Goal: Book appointment/travel/reservation

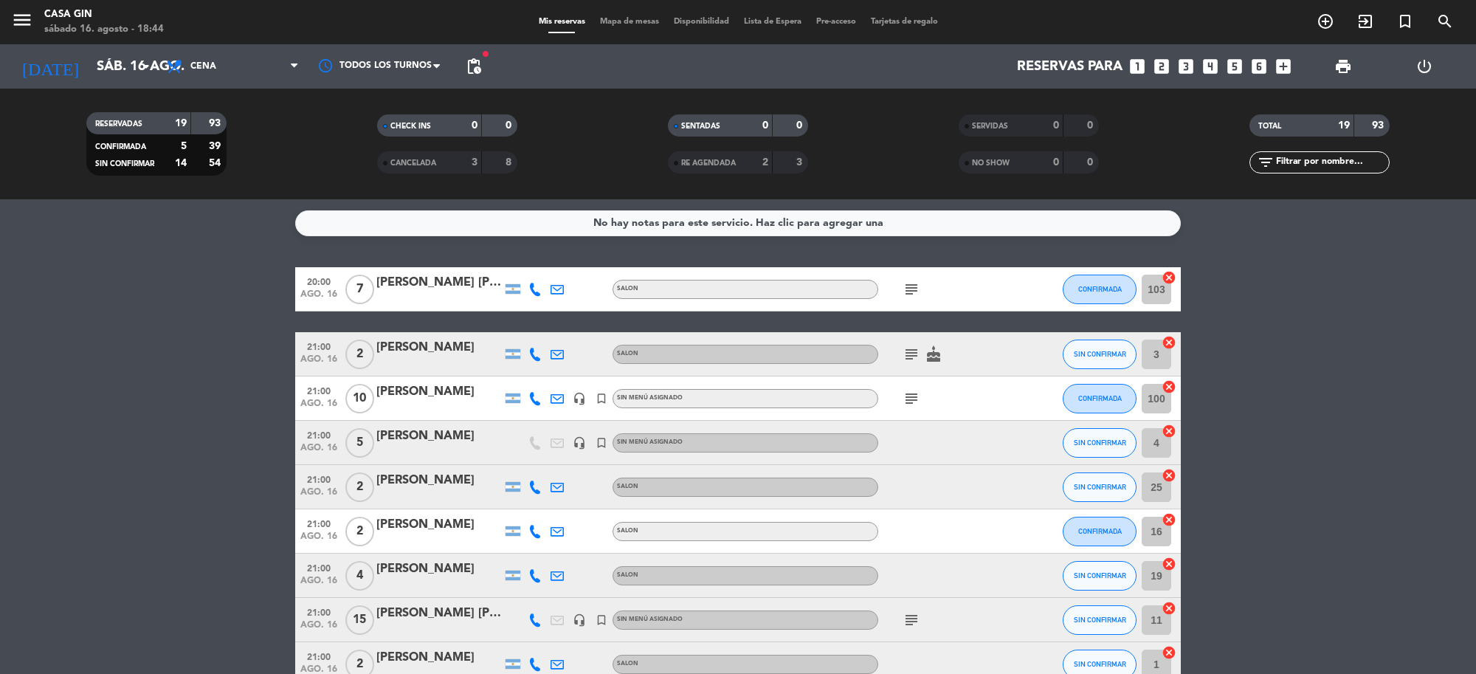
click at [1282, 68] on icon "add_box" at bounding box center [1283, 66] width 19 height 19
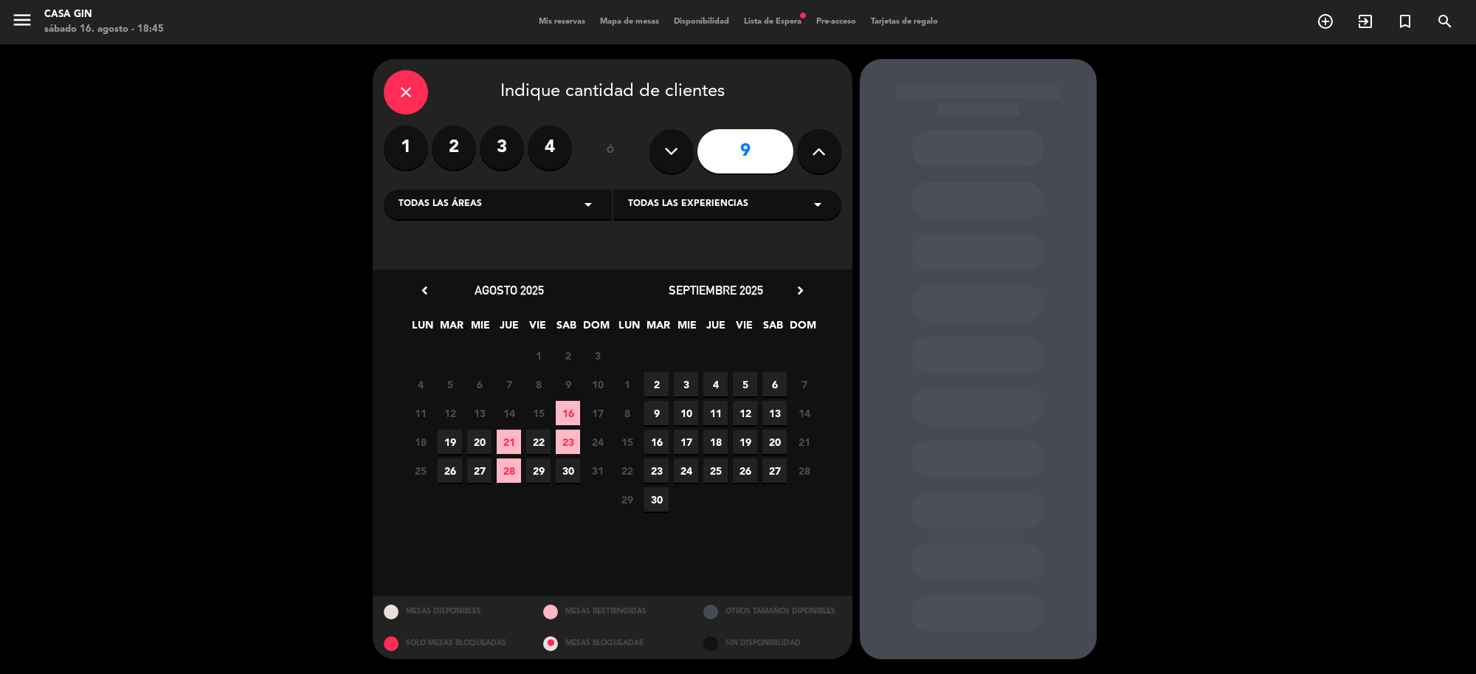
click at [673, 144] on icon at bounding box center [671, 151] width 14 height 22
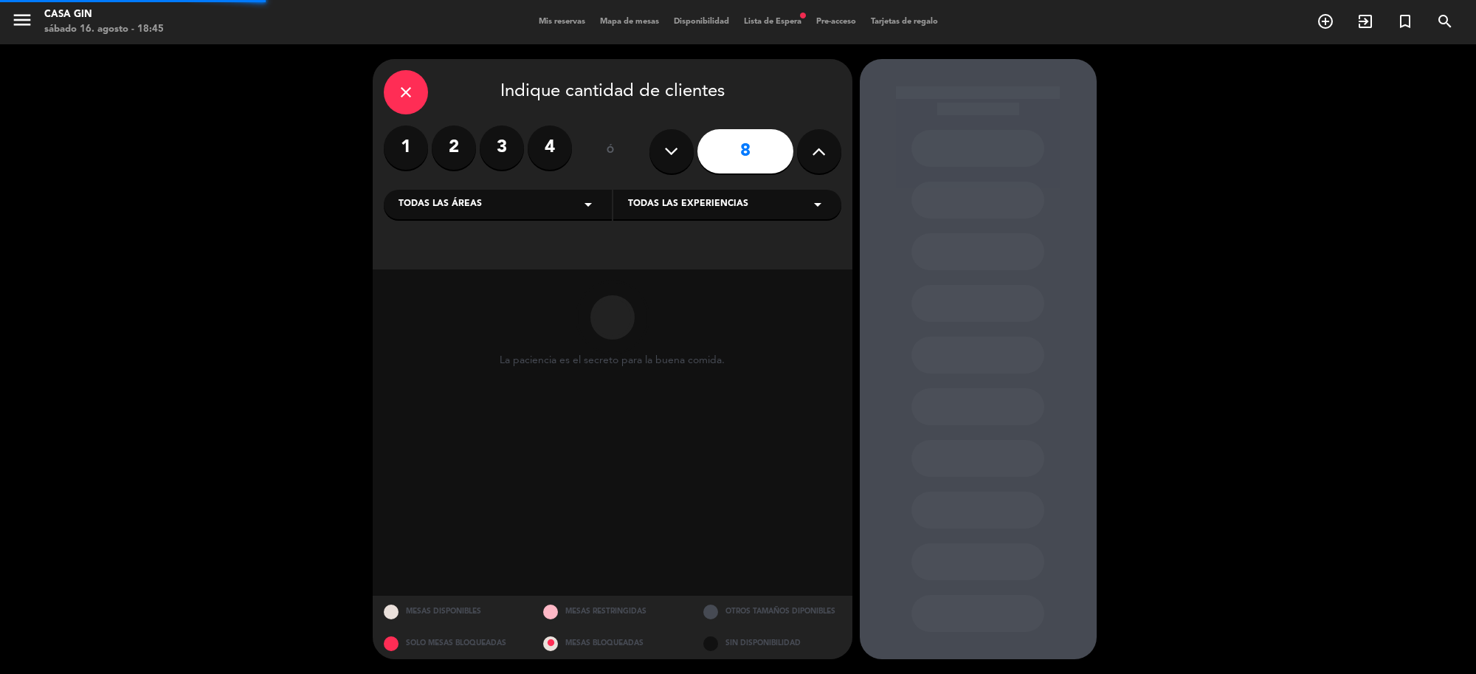
click at [673, 144] on icon at bounding box center [671, 151] width 14 height 22
type input "5"
click at [673, 144] on icon at bounding box center [671, 151] width 14 height 22
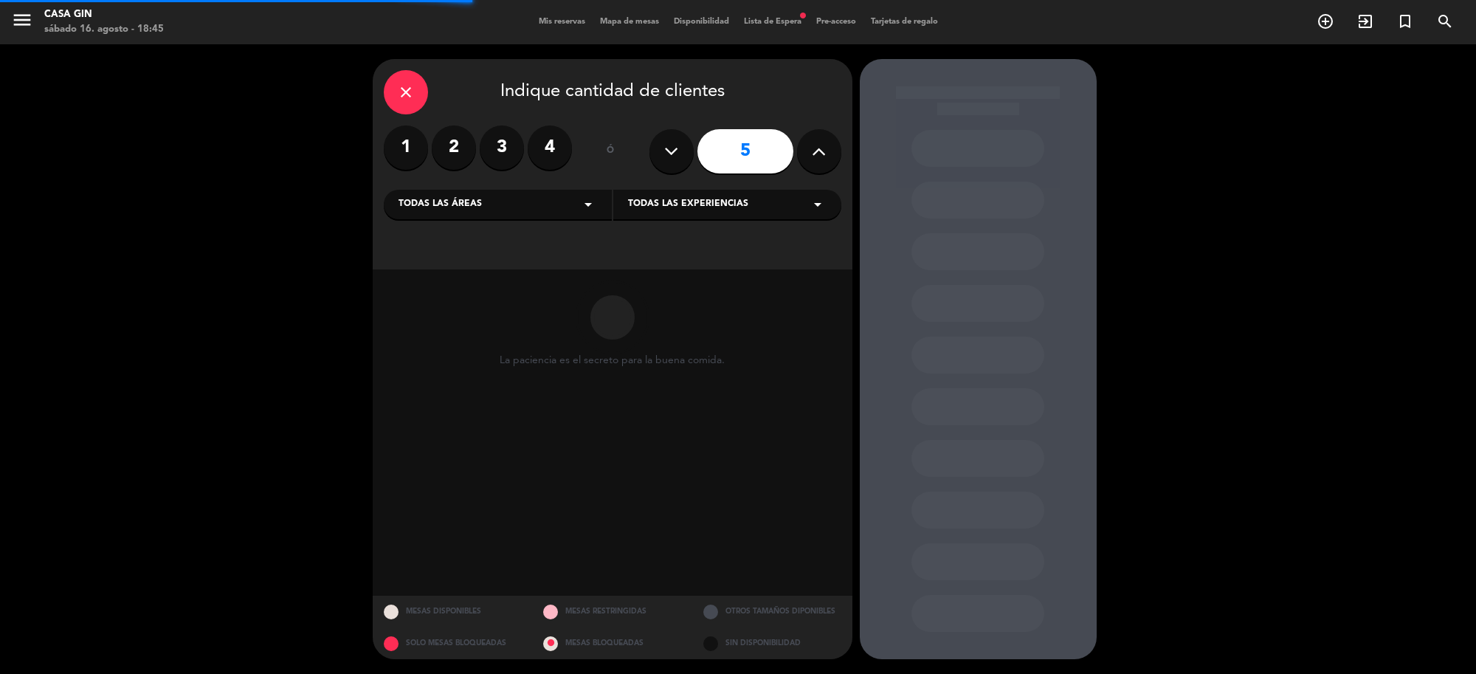
click at [673, 144] on icon at bounding box center [671, 151] width 14 height 22
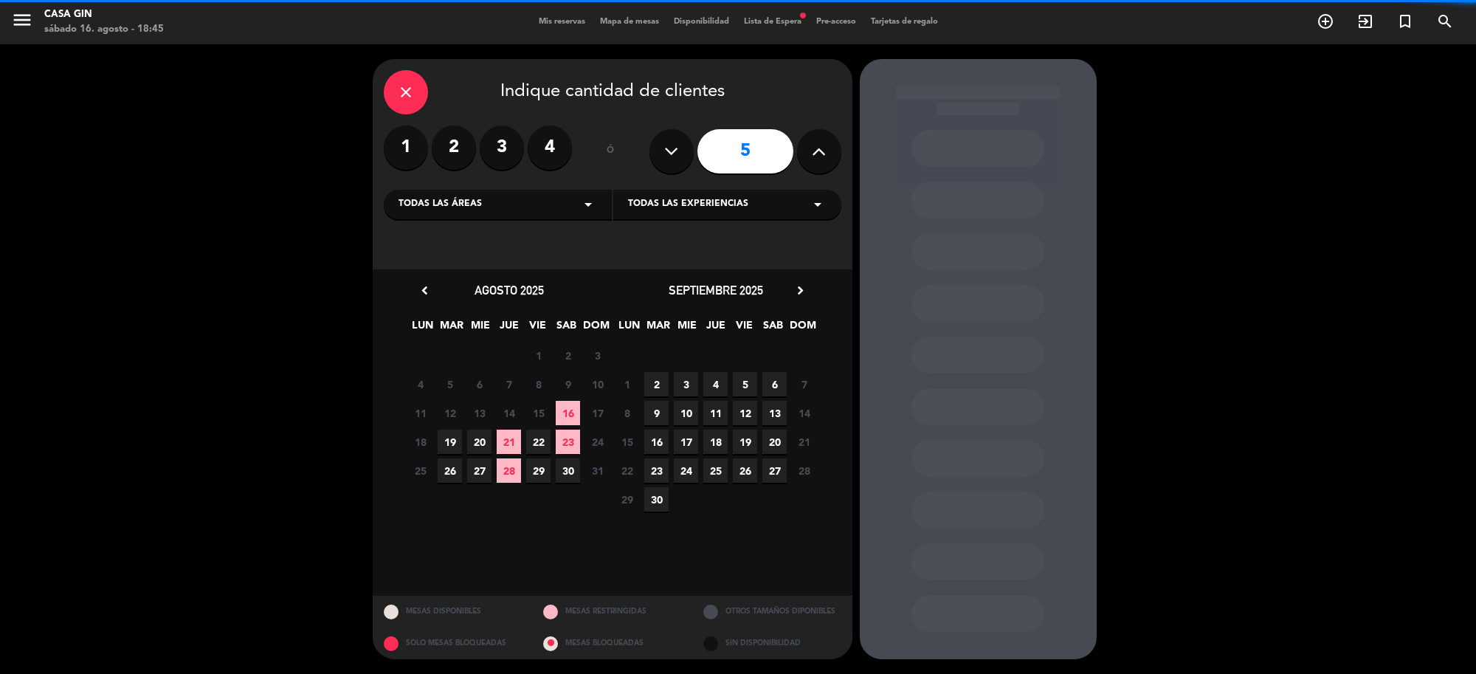
click at [399, 94] on icon "close" at bounding box center [406, 92] width 18 height 18
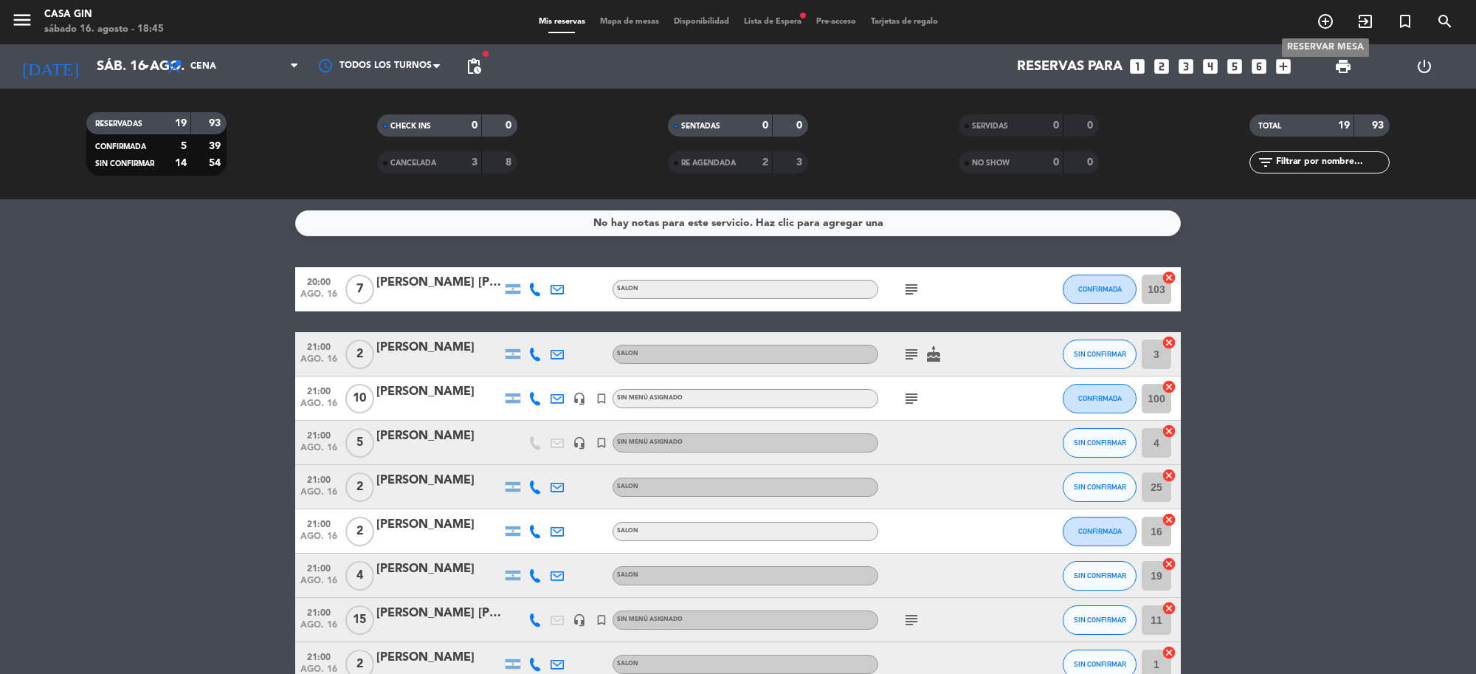
click at [1325, 20] on icon "add_circle_outline" at bounding box center [1326, 22] width 18 height 18
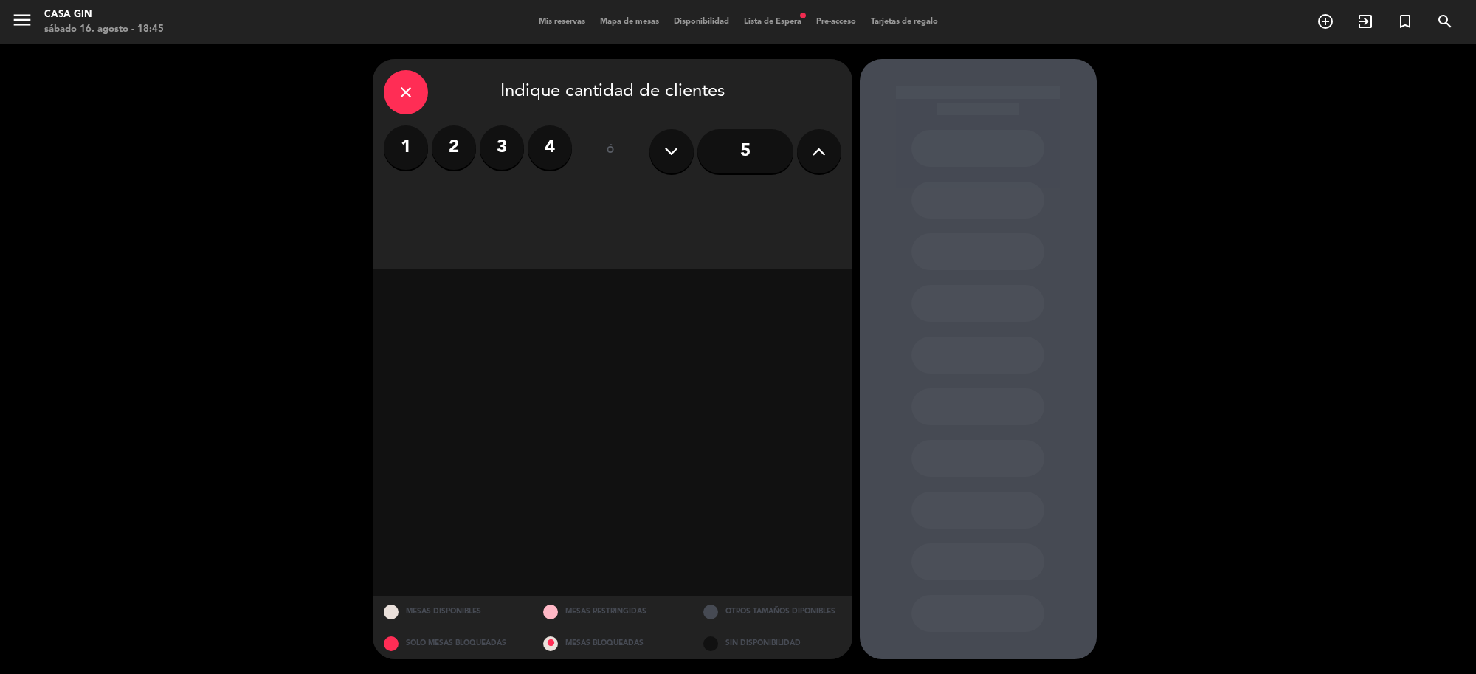
click at [821, 150] on icon at bounding box center [819, 151] width 14 height 22
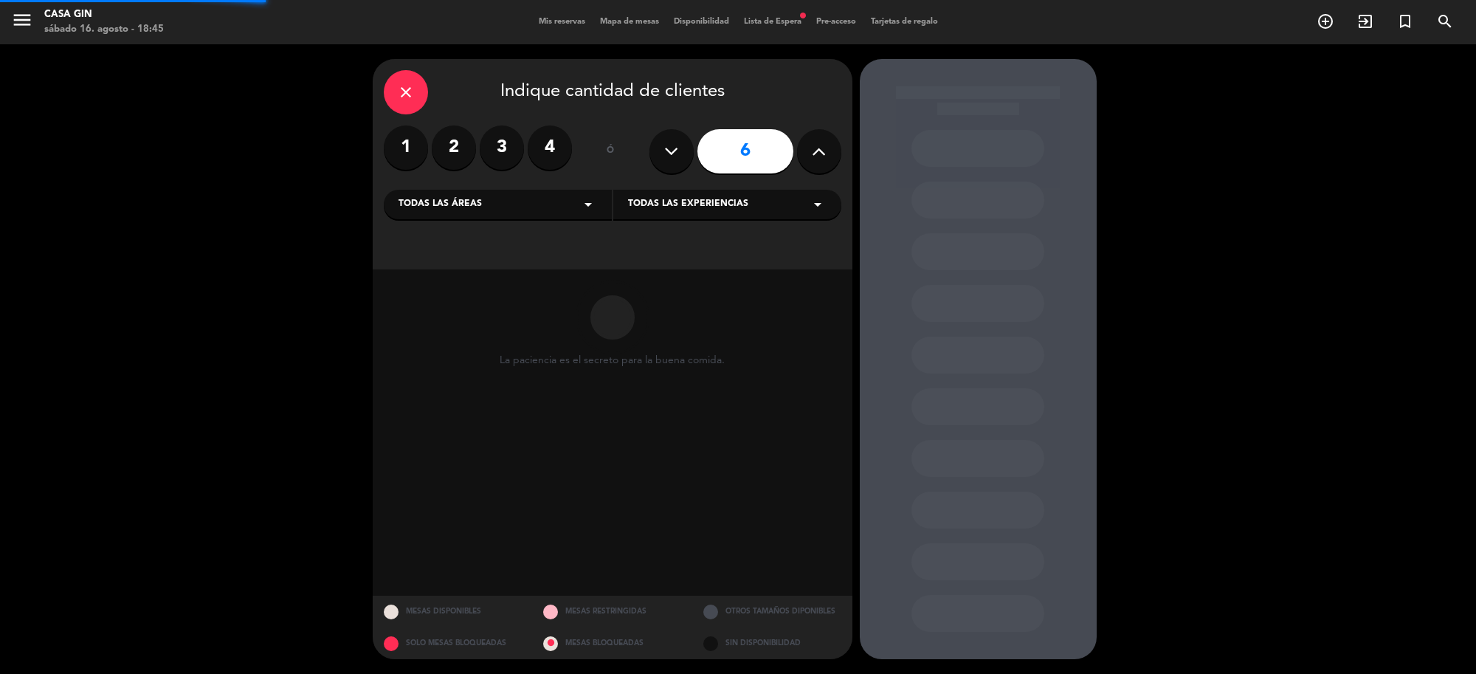
click at [821, 150] on icon at bounding box center [819, 151] width 14 height 22
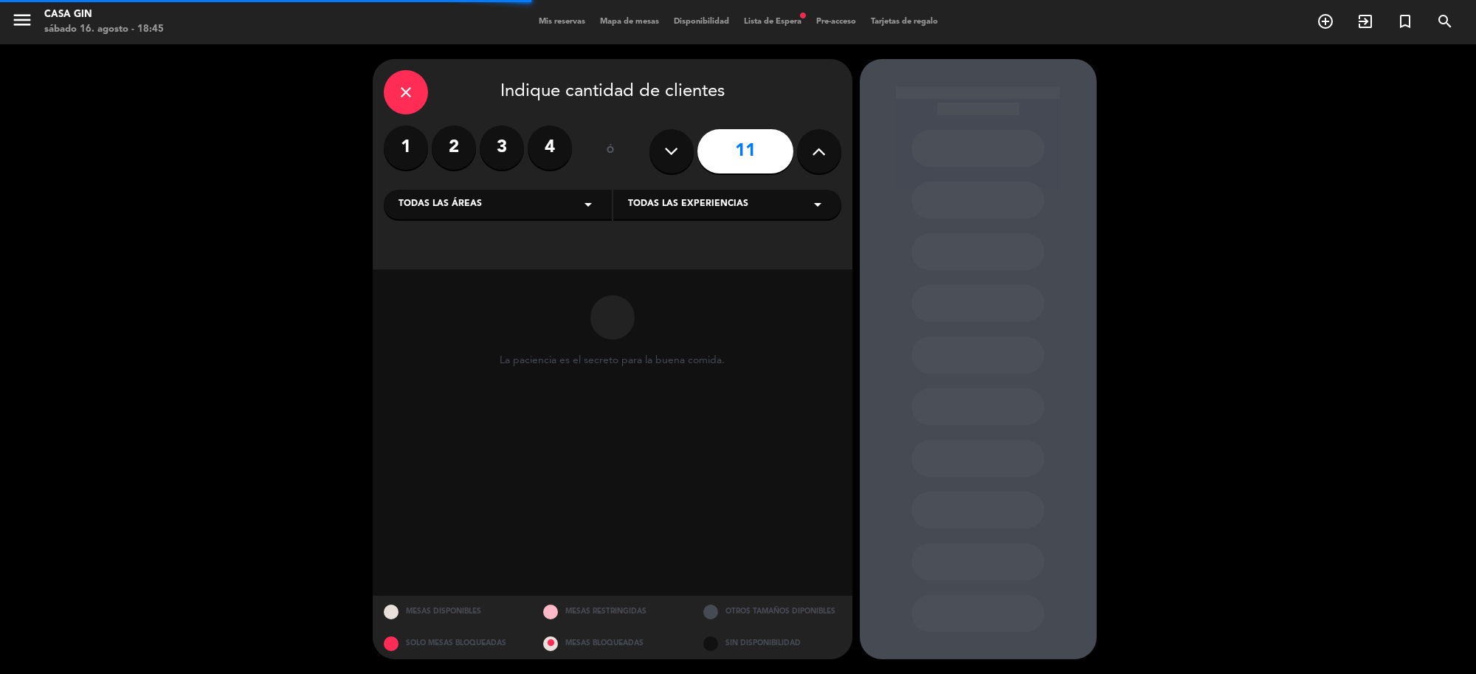
click at [821, 150] on icon at bounding box center [819, 151] width 14 height 22
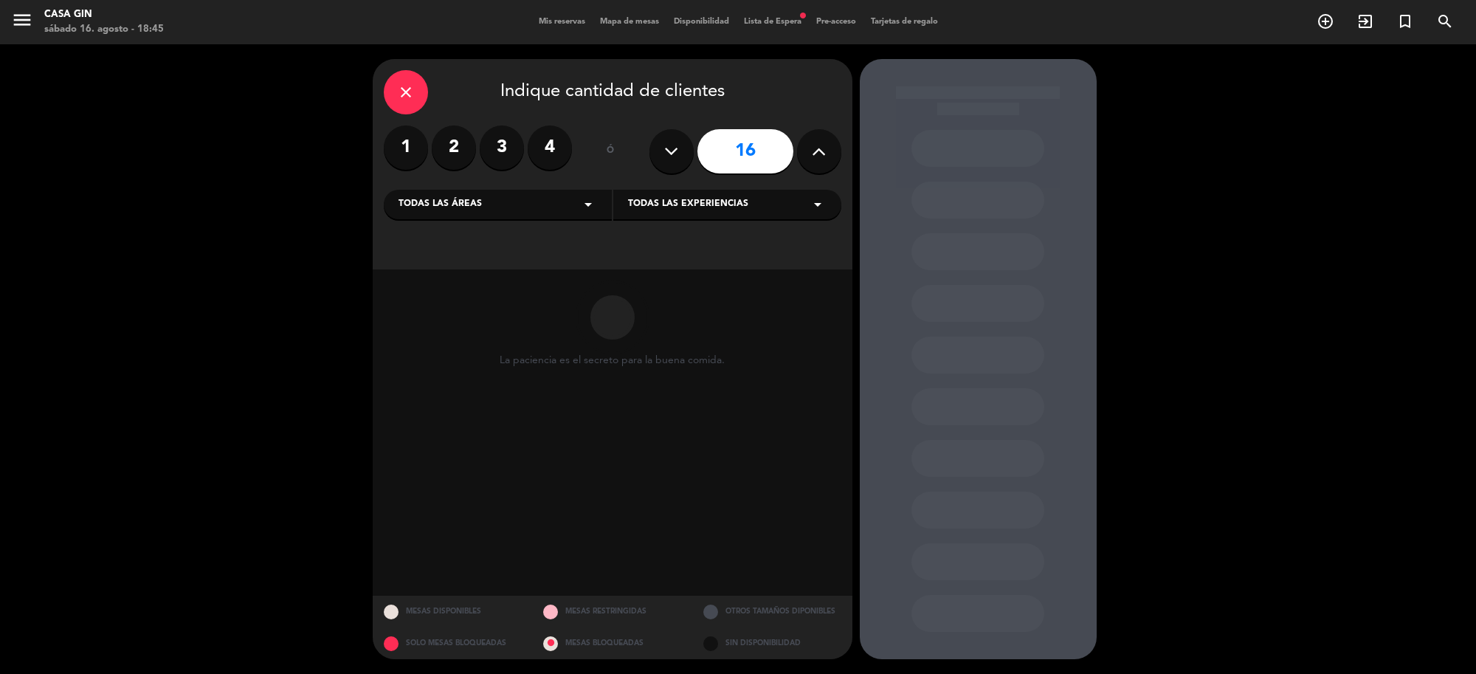
click at [821, 150] on icon at bounding box center [819, 151] width 14 height 22
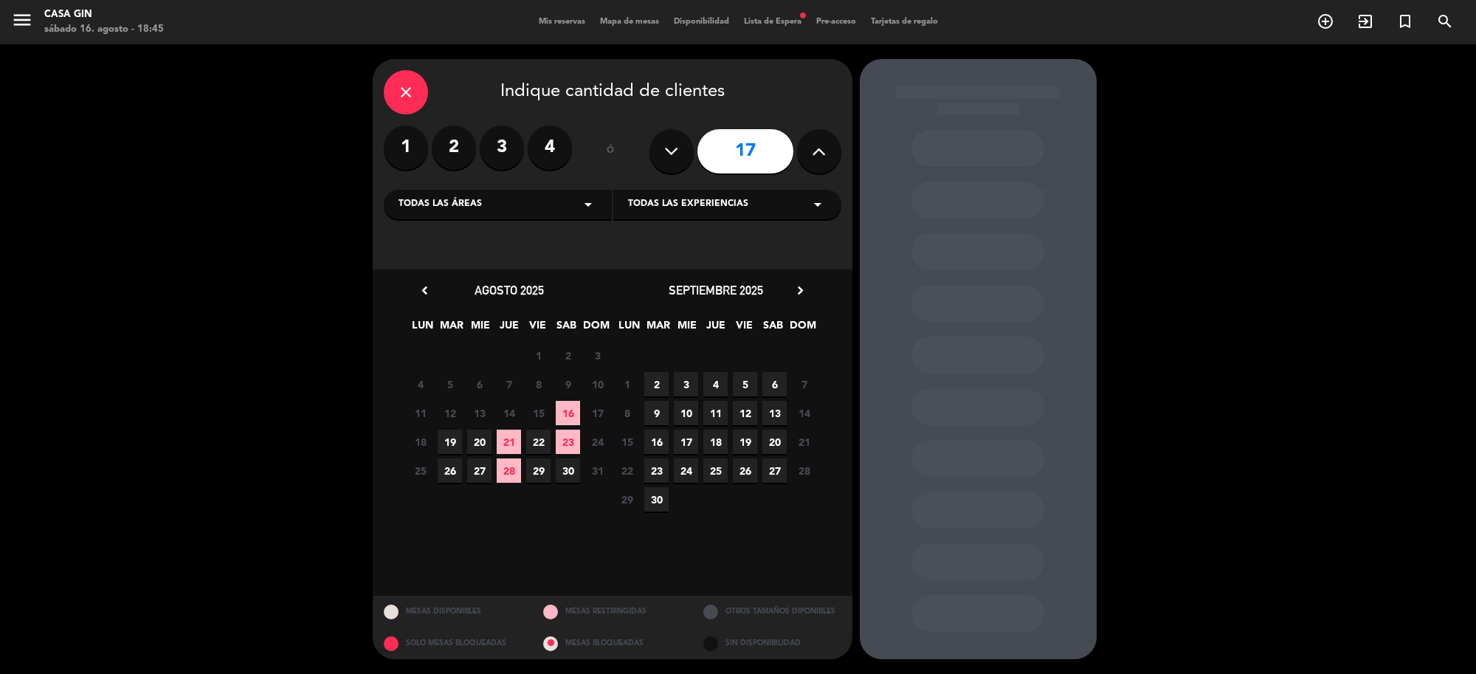
click at [821, 150] on icon at bounding box center [819, 151] width 14 height 22
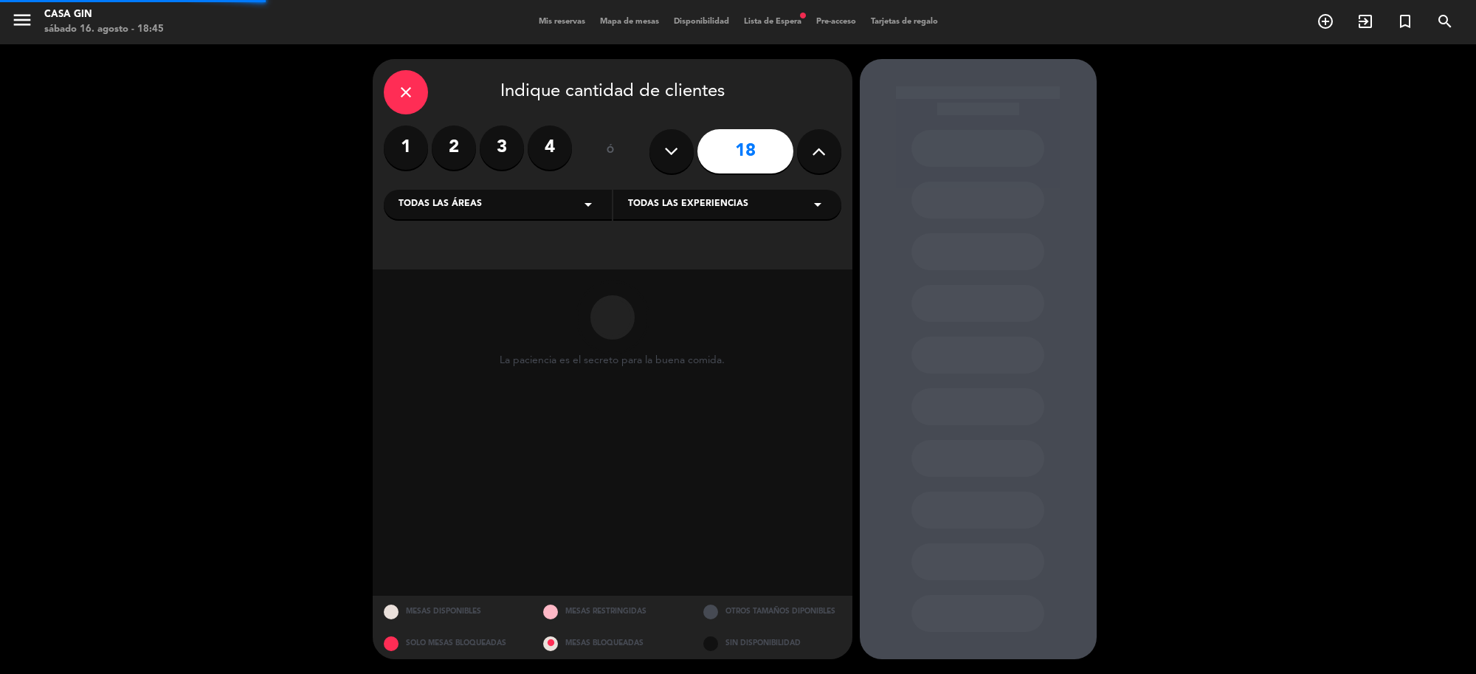
click at [821, 150] on icon at bounding box center [819, 151] width 14 height 22
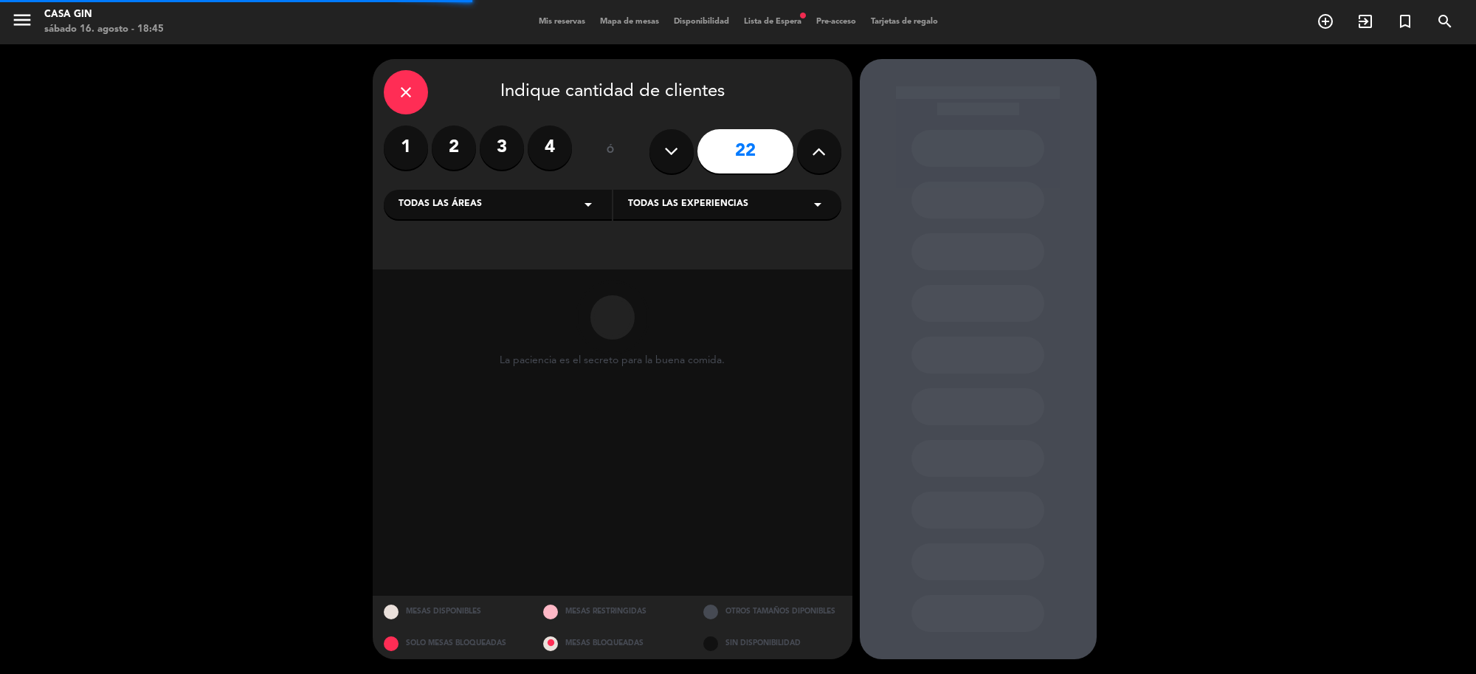
type input "23"
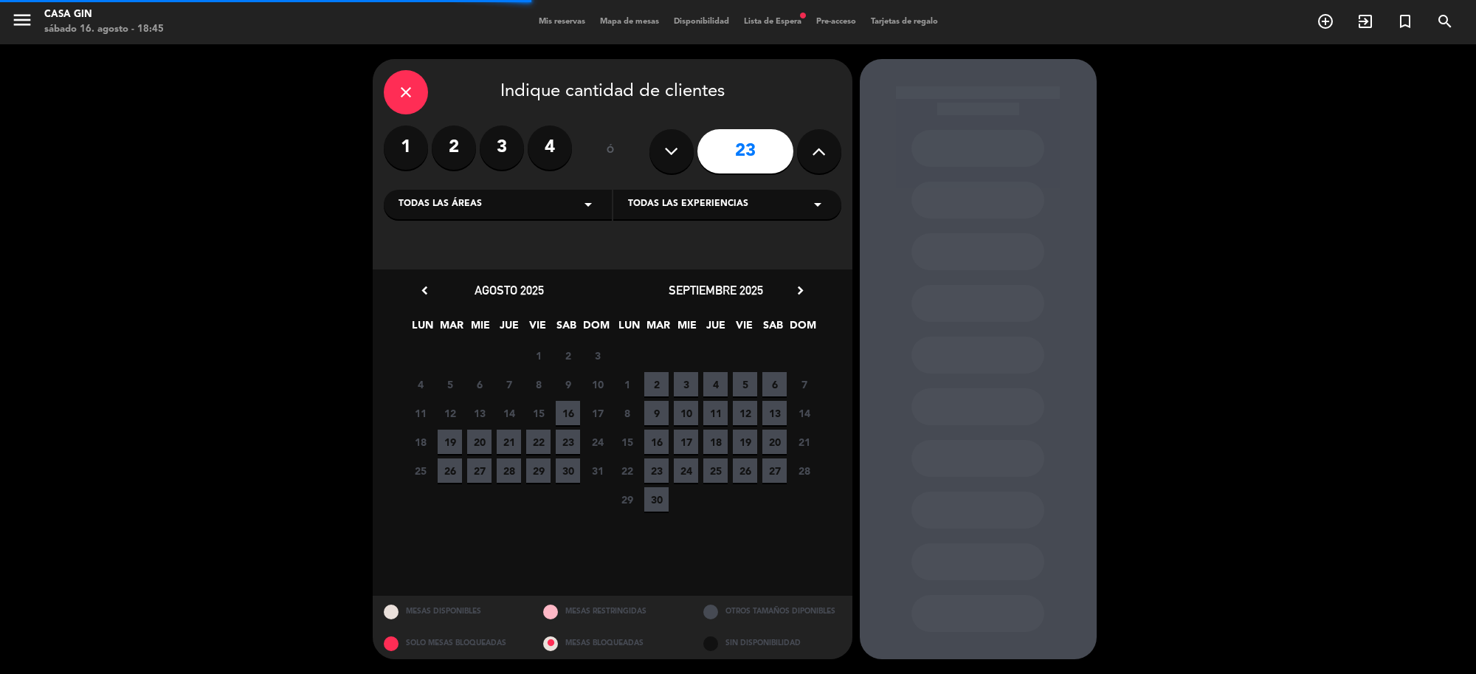
click at [821, 150] on icon at bounding box center [819, 151] width 14 height 22
click at [410, 91] on icon "close" at bounding box center [406, 92] width 18 height 18
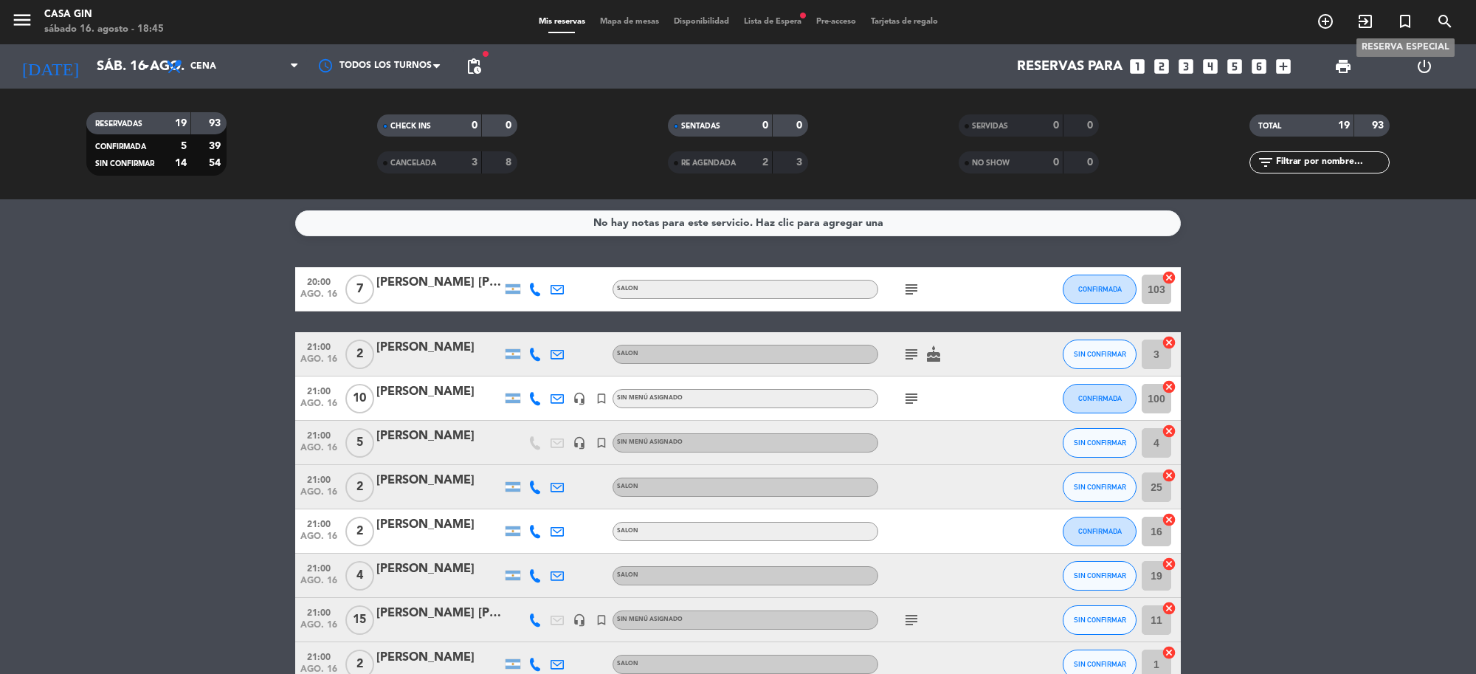
click at [1403, 23] on icon "turned_in_not" at bounding box center [1405, 22] width 18 height 18
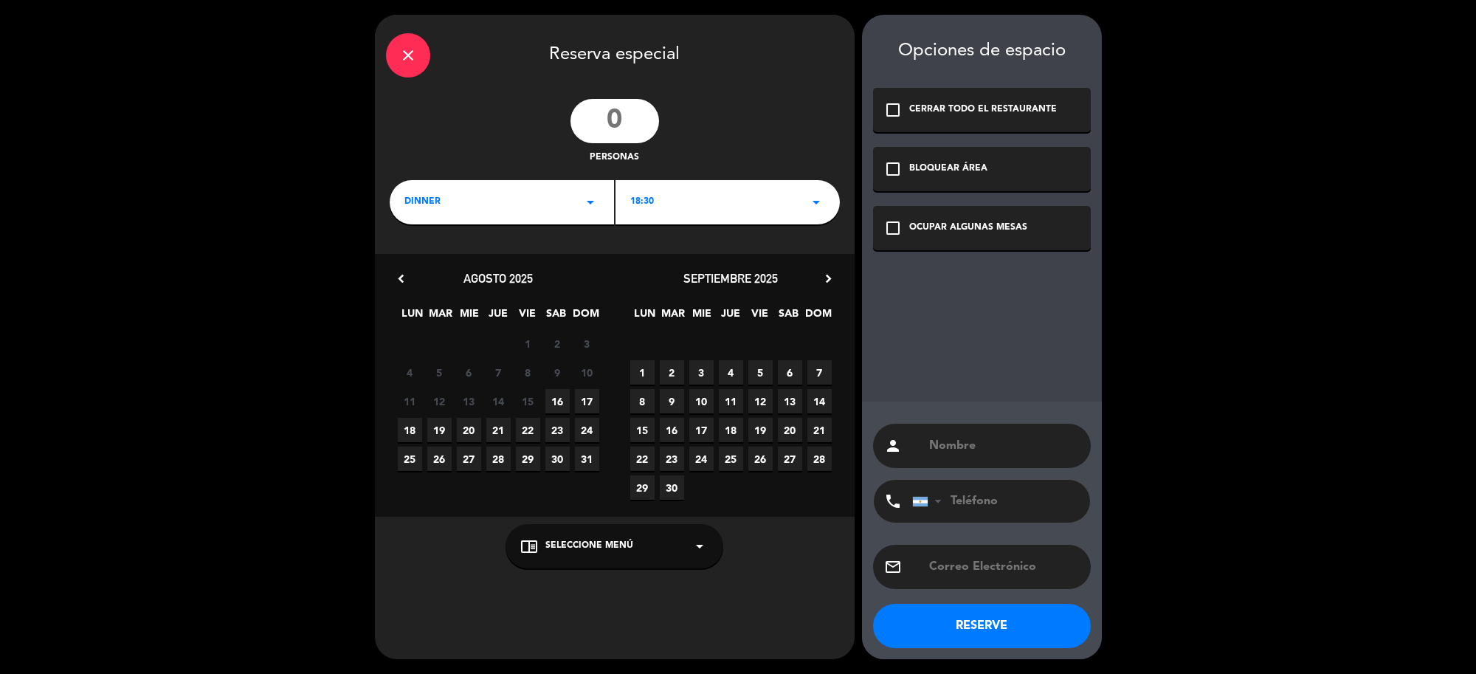
click at [635, 120] on input "number" at bounding box center [615, 121] width 89 height 44
type input "25"
click at [762, 201] on div "18:30 arrow_drop_down" at bounding box center [728, 202] width 224 height 44
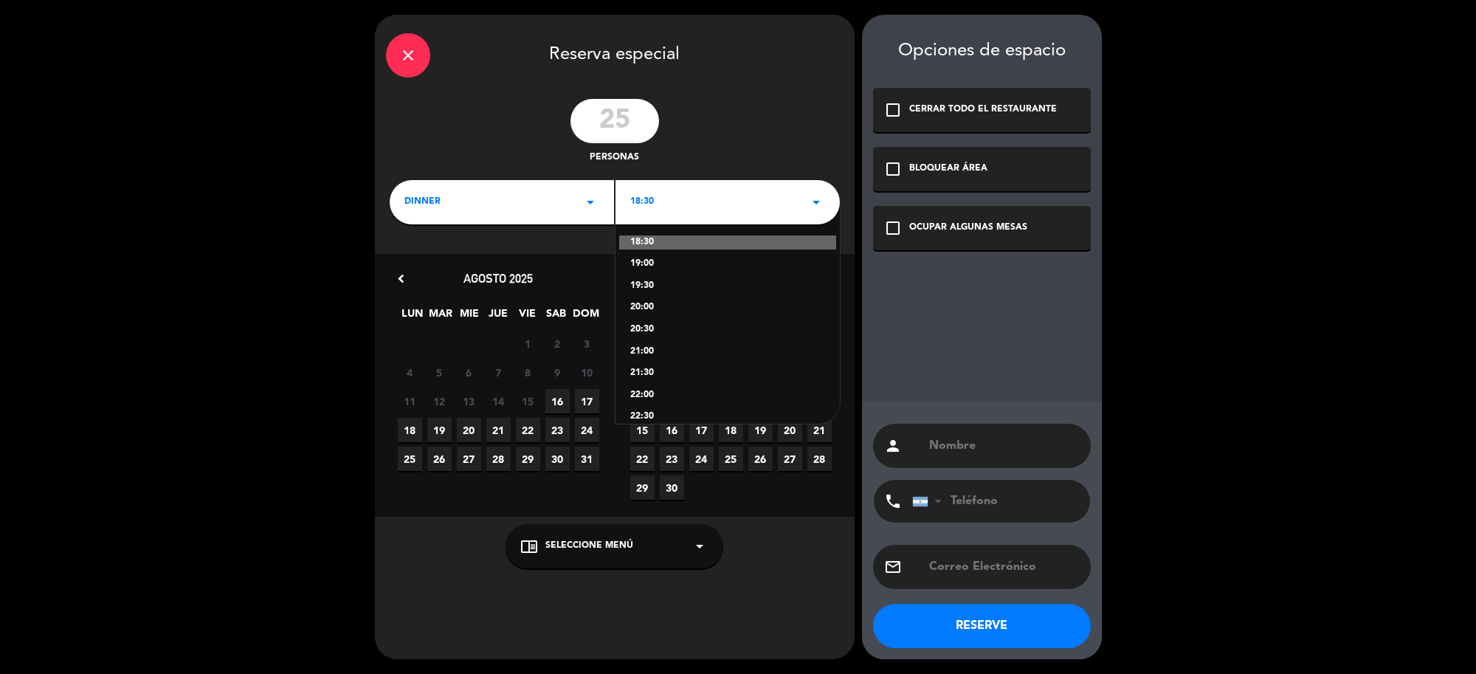
click at [664, 347] on div "21:00" at bounding box center [727, 352] width 195 height 15
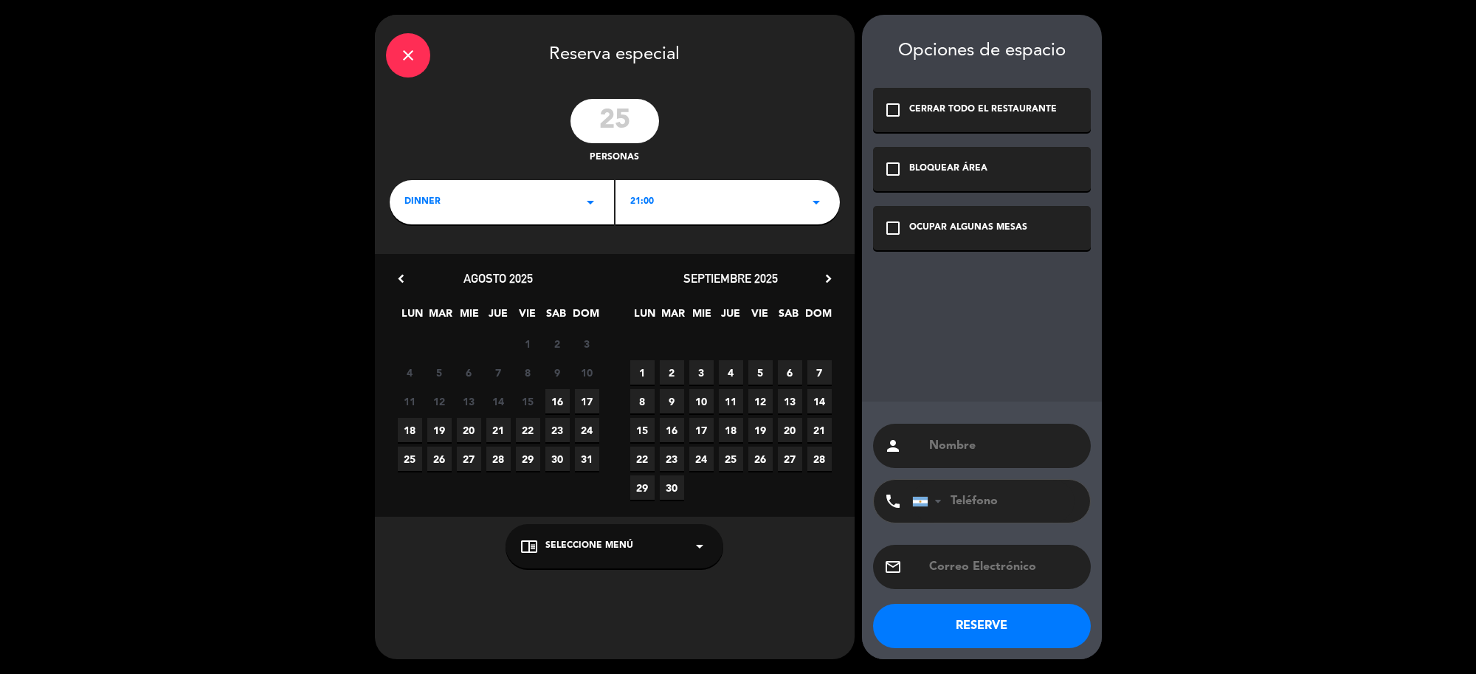
click at [792, 363] on span "6" at bounding box center [790, 372] width 24 height 24
click at [889, 230] on icon "check_box_outline_blank" at bounding box center [893, 228] width 18 height 18
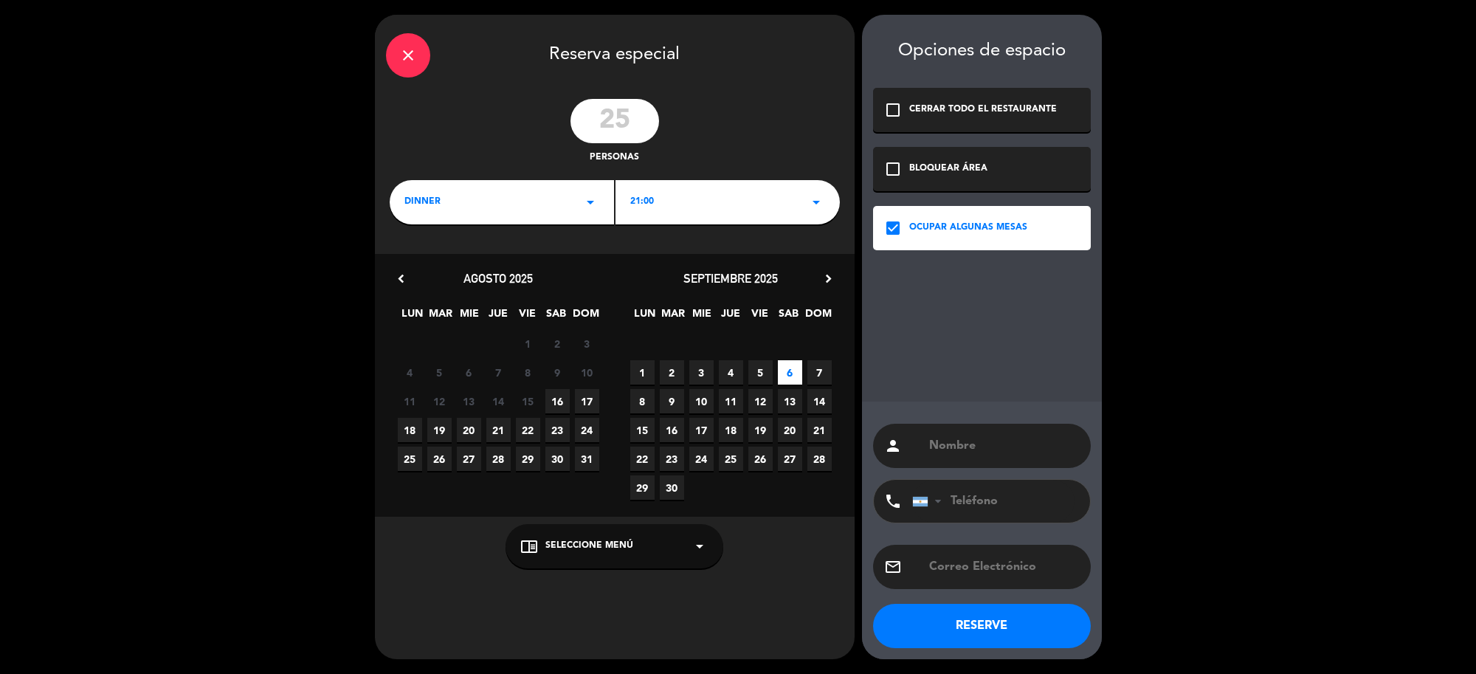
click at [1007, 444] on input "text" at bounding box center [1004, 445] width 152 height 21
click at [1012, 445] on input "text" at bounding box center [1004, 445] width 152 height 21
type input "l"
type input "[PERSON_NAME]"
click at [1013, 504] on input "tel" at bounding box center [993, 501] width 162 height 43
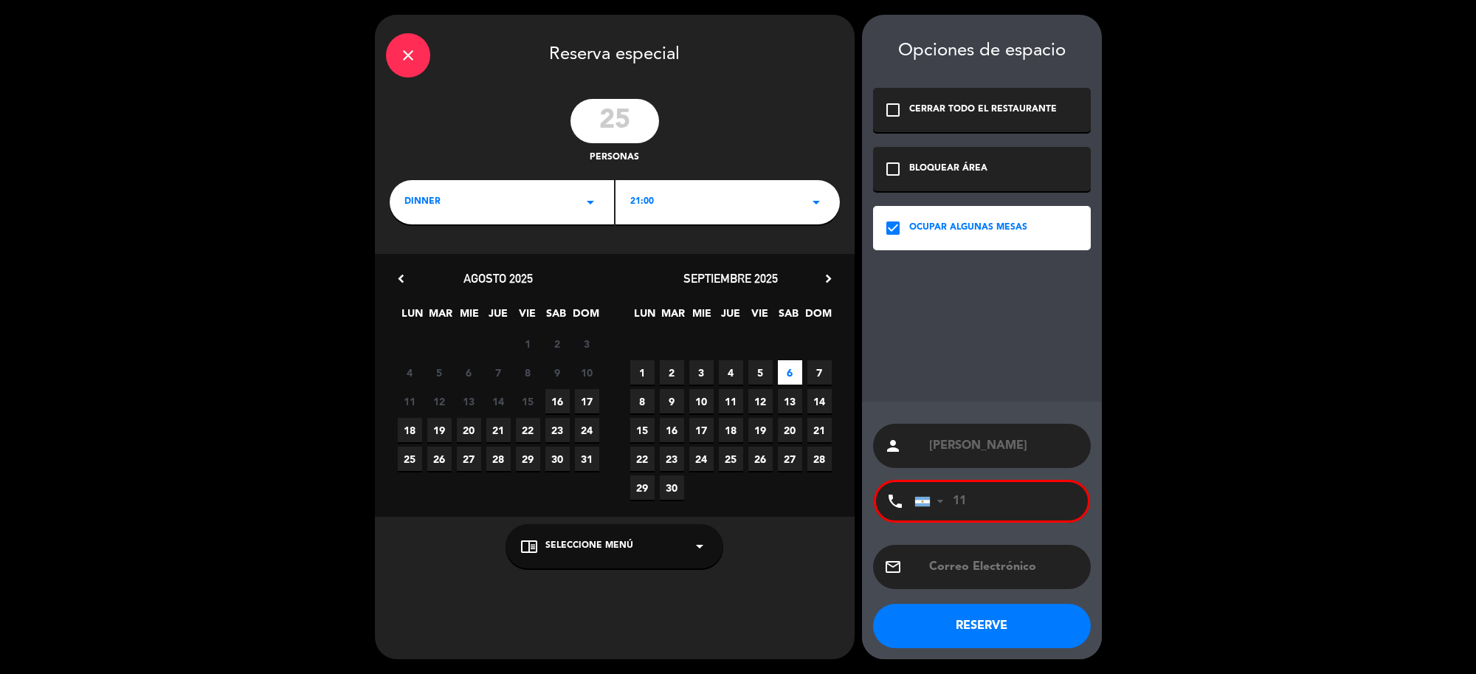
click at [1013, 503] on input "11" at bounding box center [995, 501] width 162 height 38
type input "1"
type input "[PHONE_NUMBER]"
click at [1009, 622] on button "RESERVE" at bounding box center [982, 626] width 218 height 44
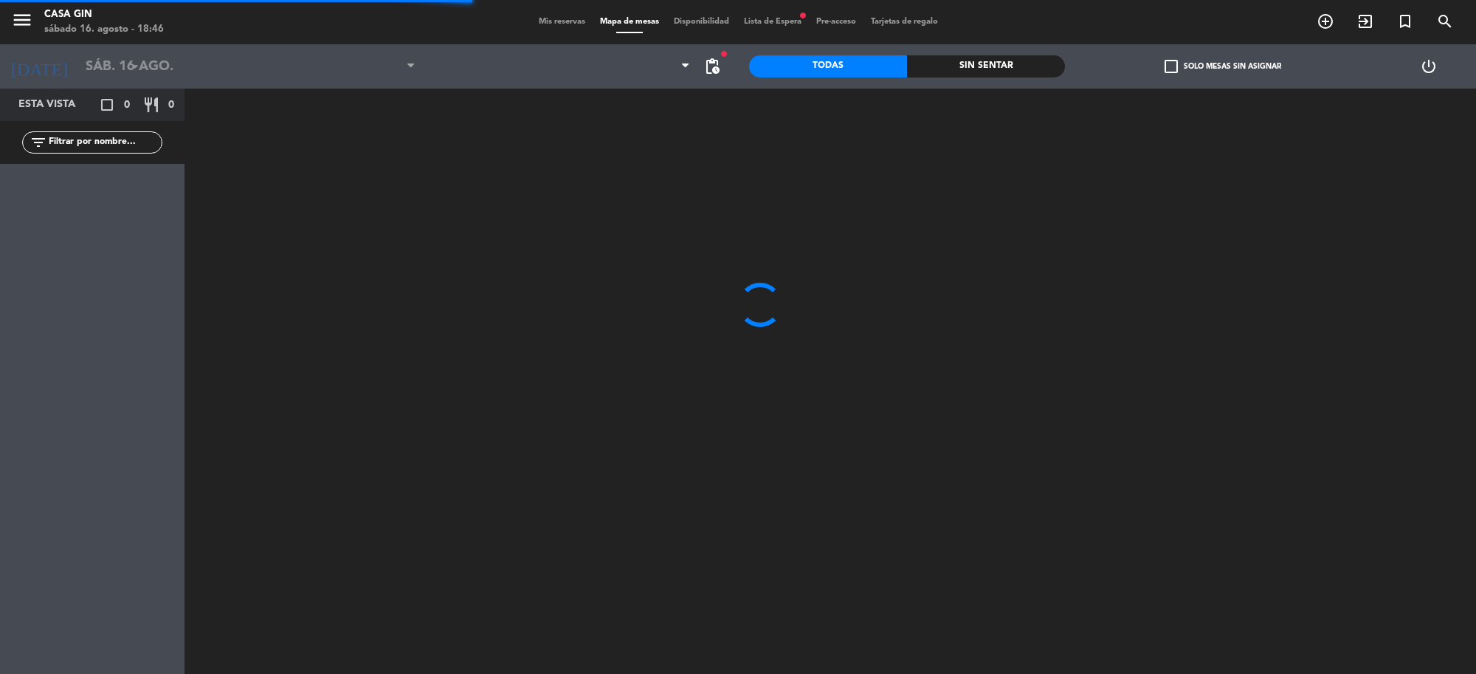
type input "sáb. [DATE]"
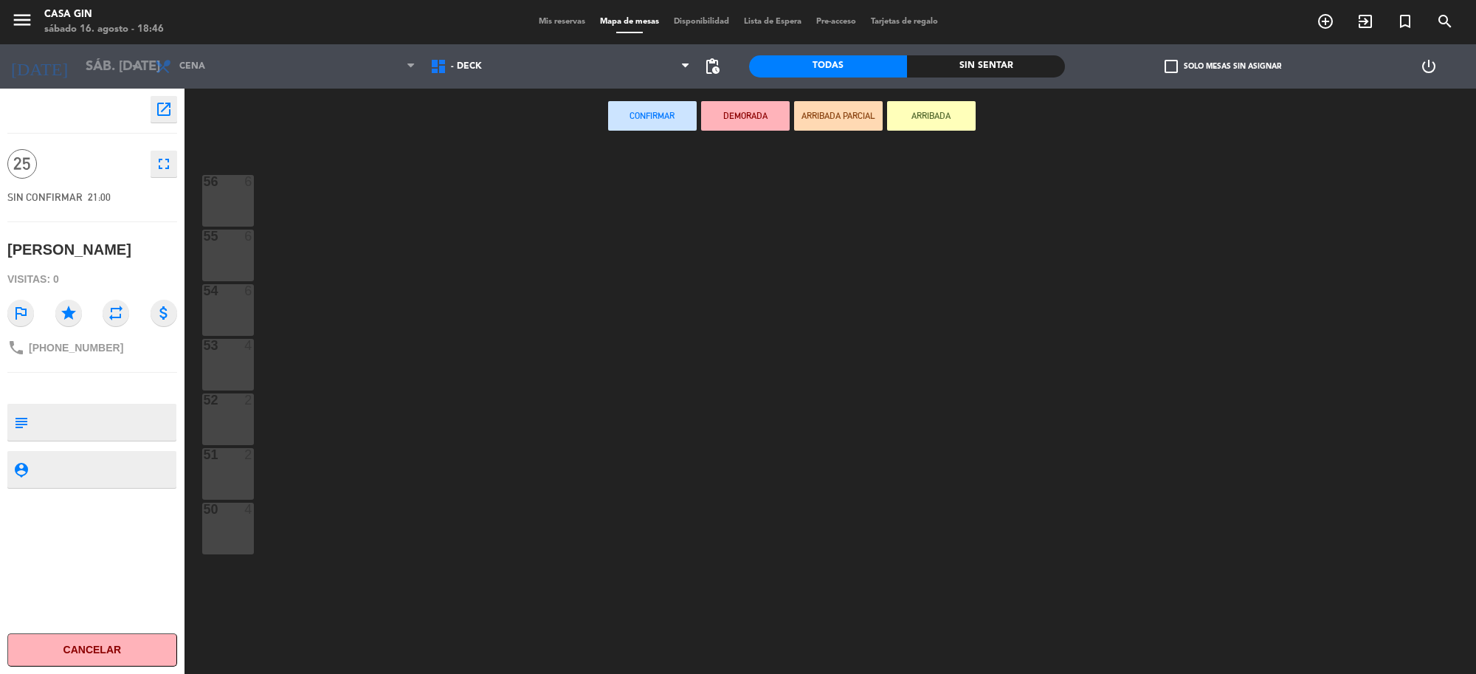
click at [536, 18] on span "Mis reservas" at bounding box center [561, 22] width 61 height 8
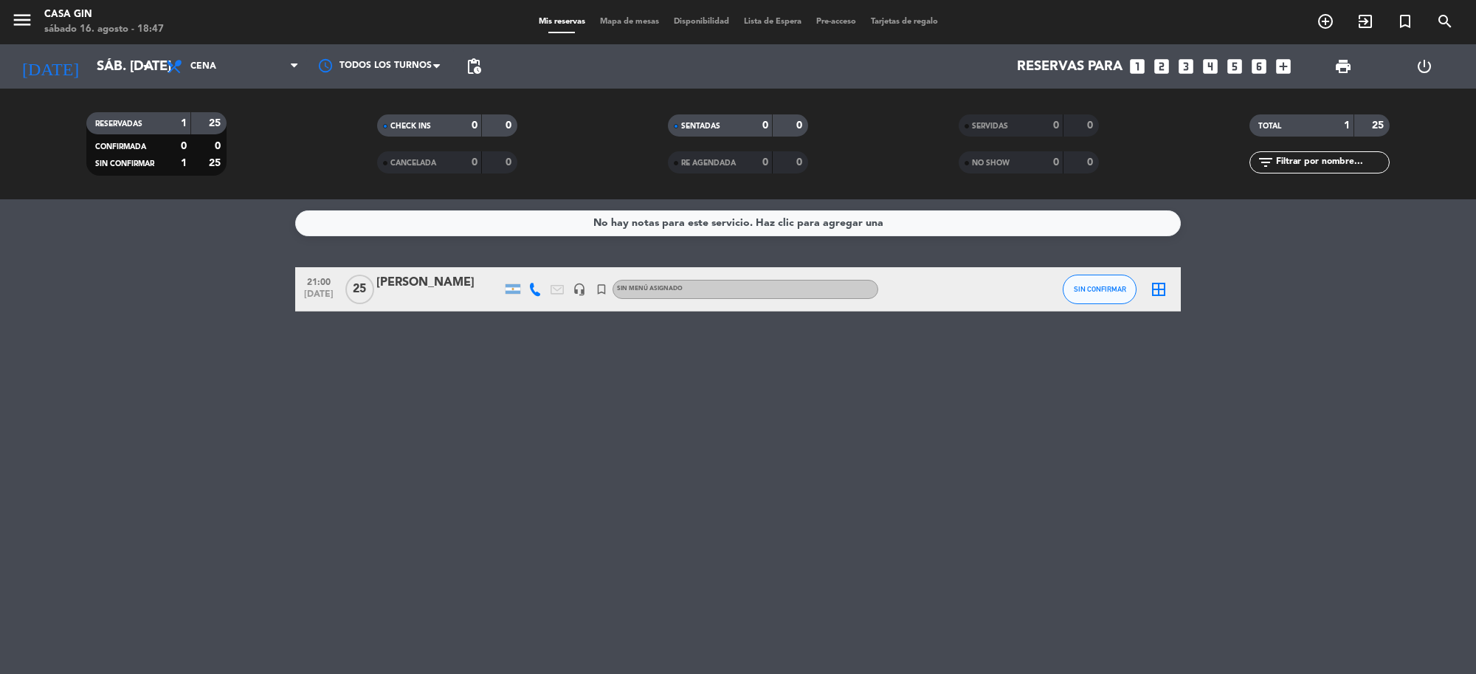
click at [480, 283] on div "[PERSON_NAME]" at bounding box center [438, 282] width 125 height 19
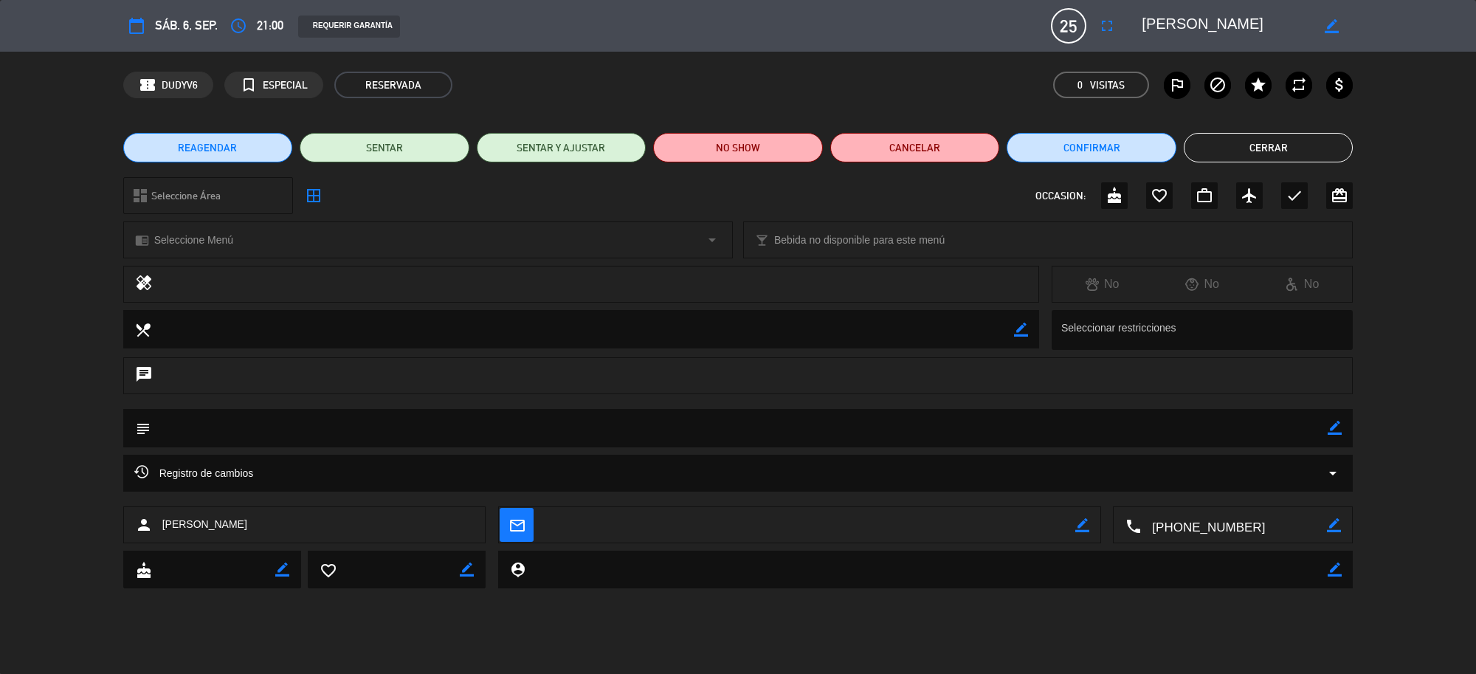
click at [1340, 428] on icon "border_color" at bounding box center [1335, 428] width 14 height 14
click at [618, 424] on textarea at bounding box center [740, 428] width 1178 height 38
click at [1326, 425] on textarea at bounding box center [740, 428] width 1178 height 38
type textarea "tragos x 10 pago completo. 80k"
click at [1332, 429] on icon at bounding box center [1335, 428] width 14 height 14
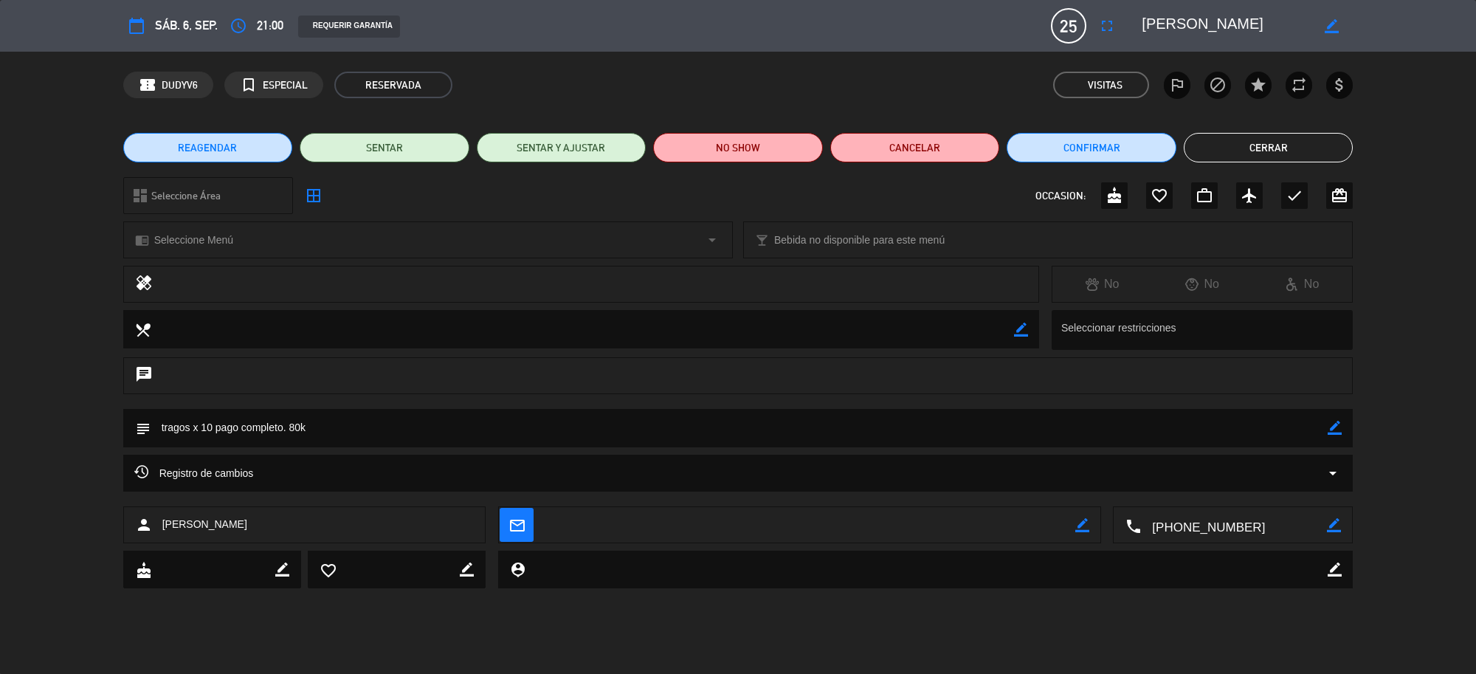
click at [1271, 144] on button "Cerrar" at bounding box center [1269, 148] width 170 height 30
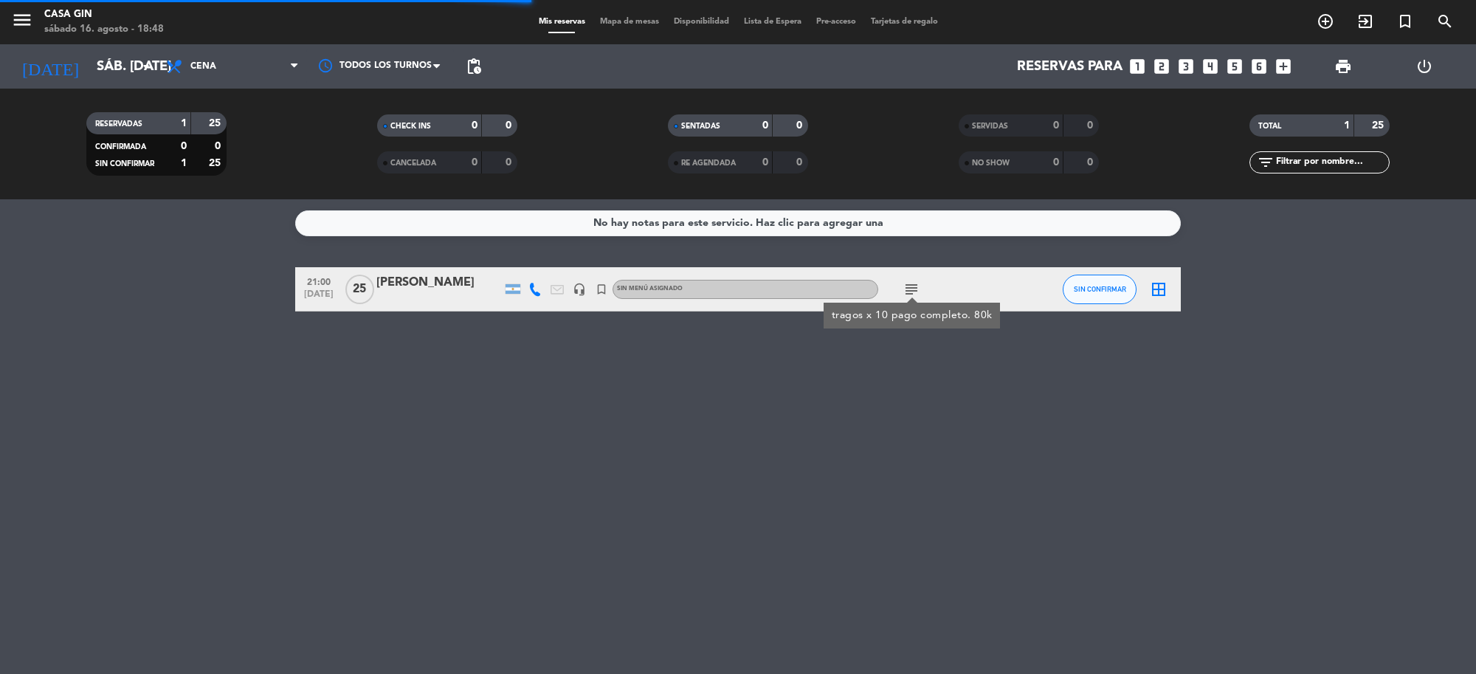
click at [909, 285] on icon "subject" at bounding box center [912, 289] width 18 height 18
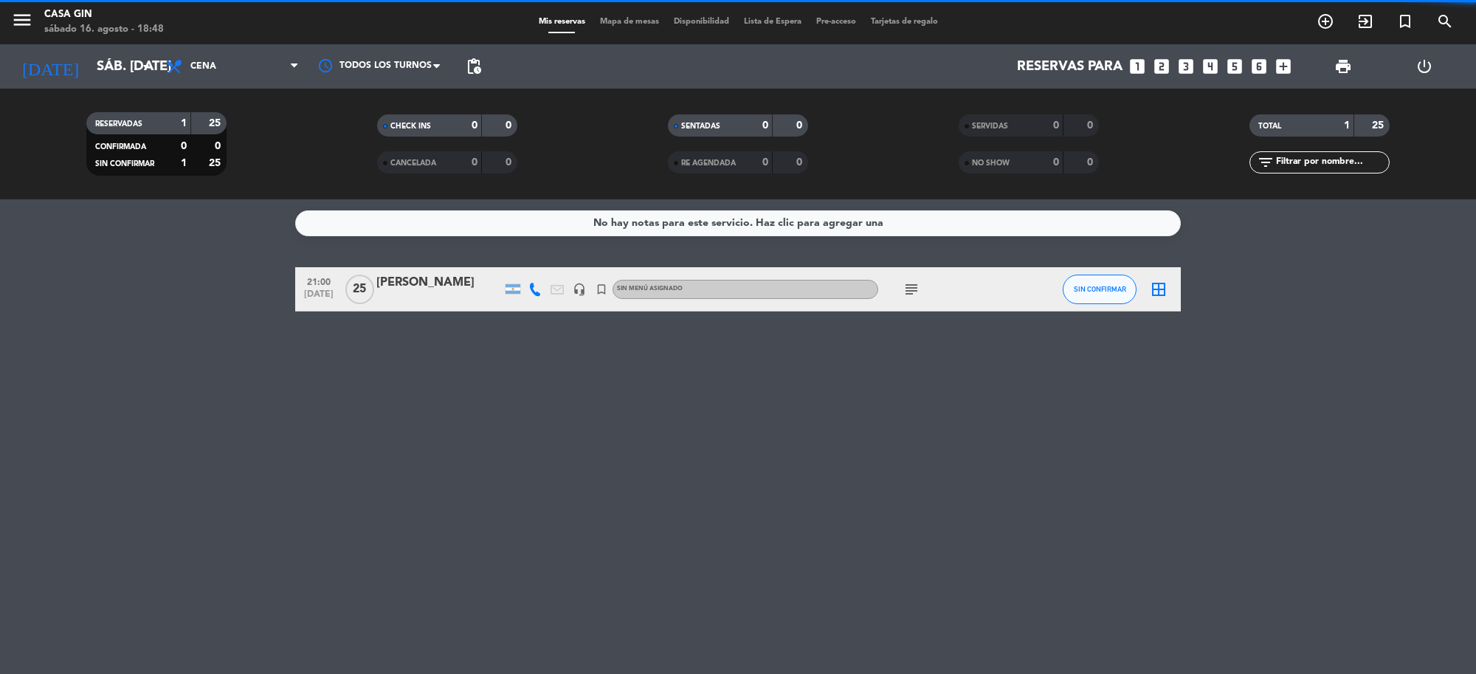
drag, startPoint x: 786, startPoint y: 488, endPoint x: 909, endPoint y: 284, distance: 238.1
click at [909, 284] on icon "subject" at bounding box center [912, 289] width 18 height 18
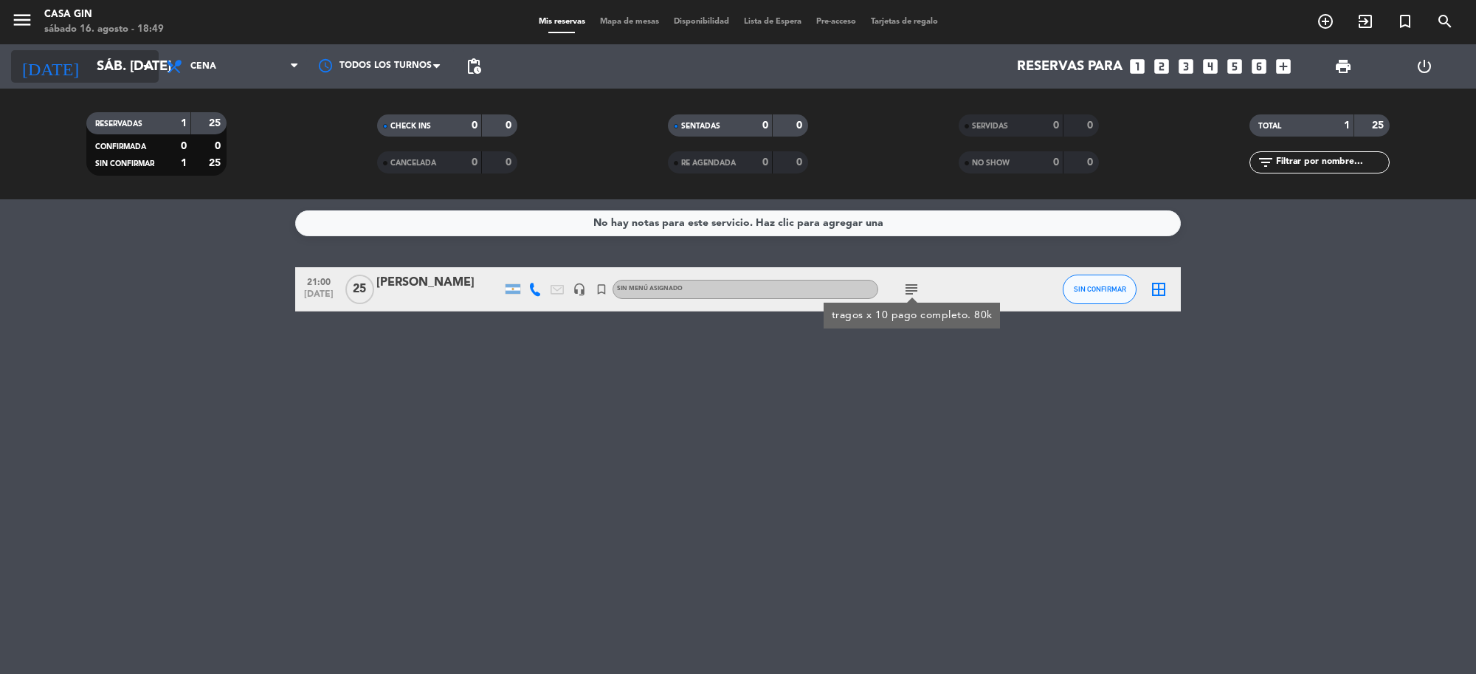
click at [123, 72] on input "sáb. [DATE]" at bounding box center [176, 66] width 174 height 31
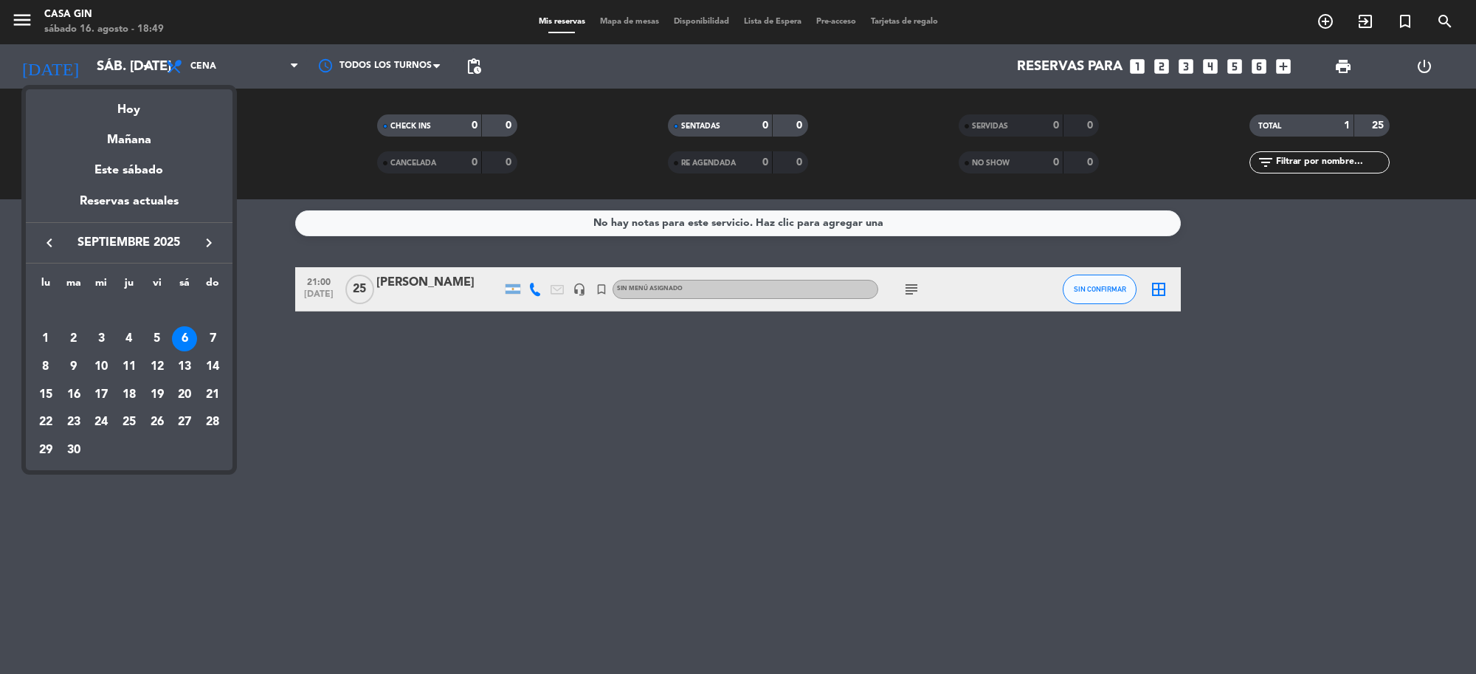
click at [49, 237] on icon "keyboard_arrow_left" at bounding box center [50, 243] width 18 height 18
click at [177, 362] on div "16" at bounding box center [184, 366] width 25 height 25
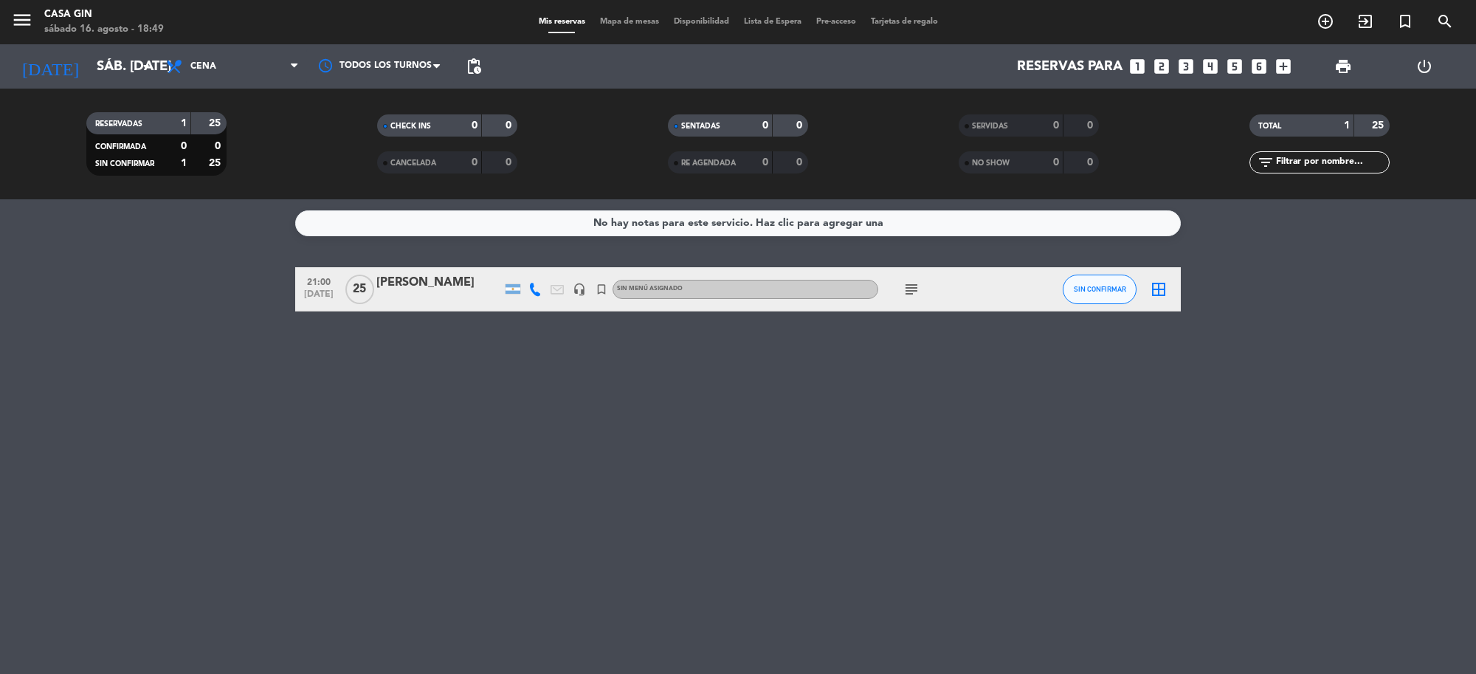
type input "sáb. 16 ago."
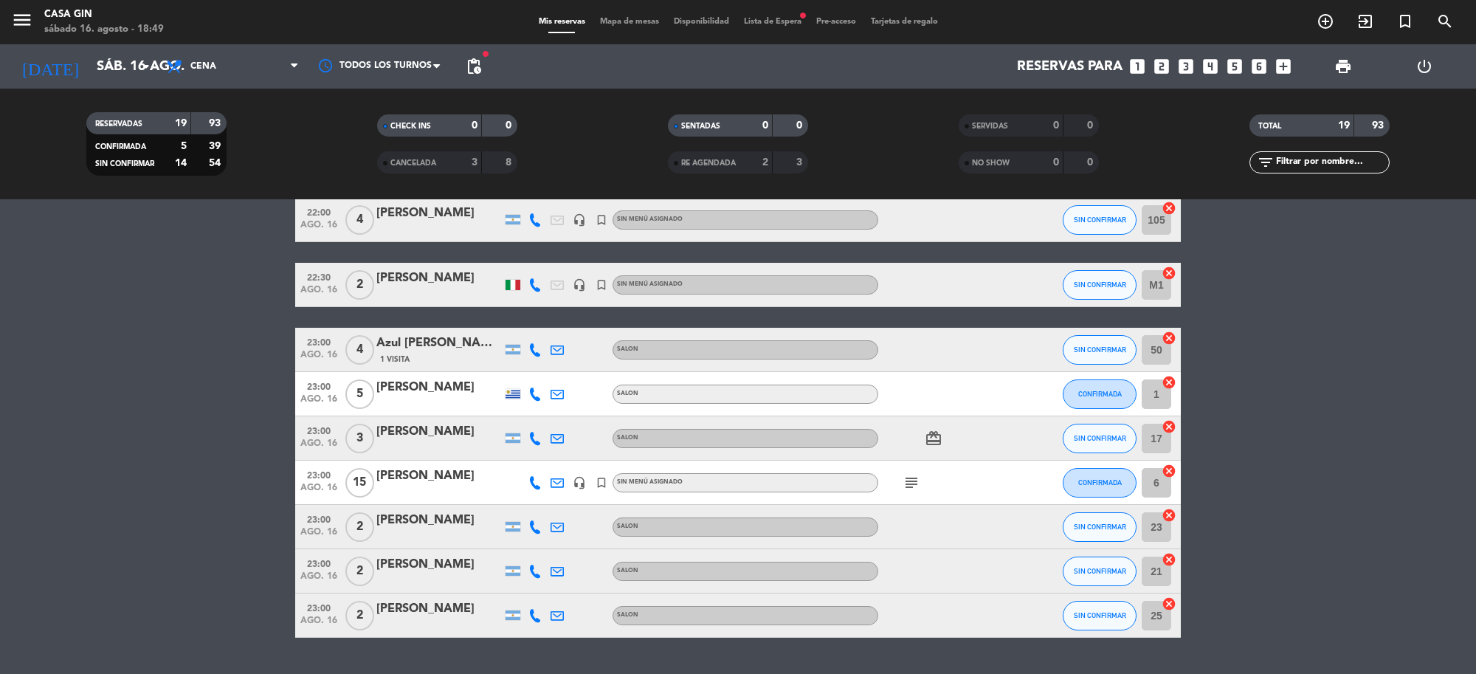
scroll to position [590, 0]
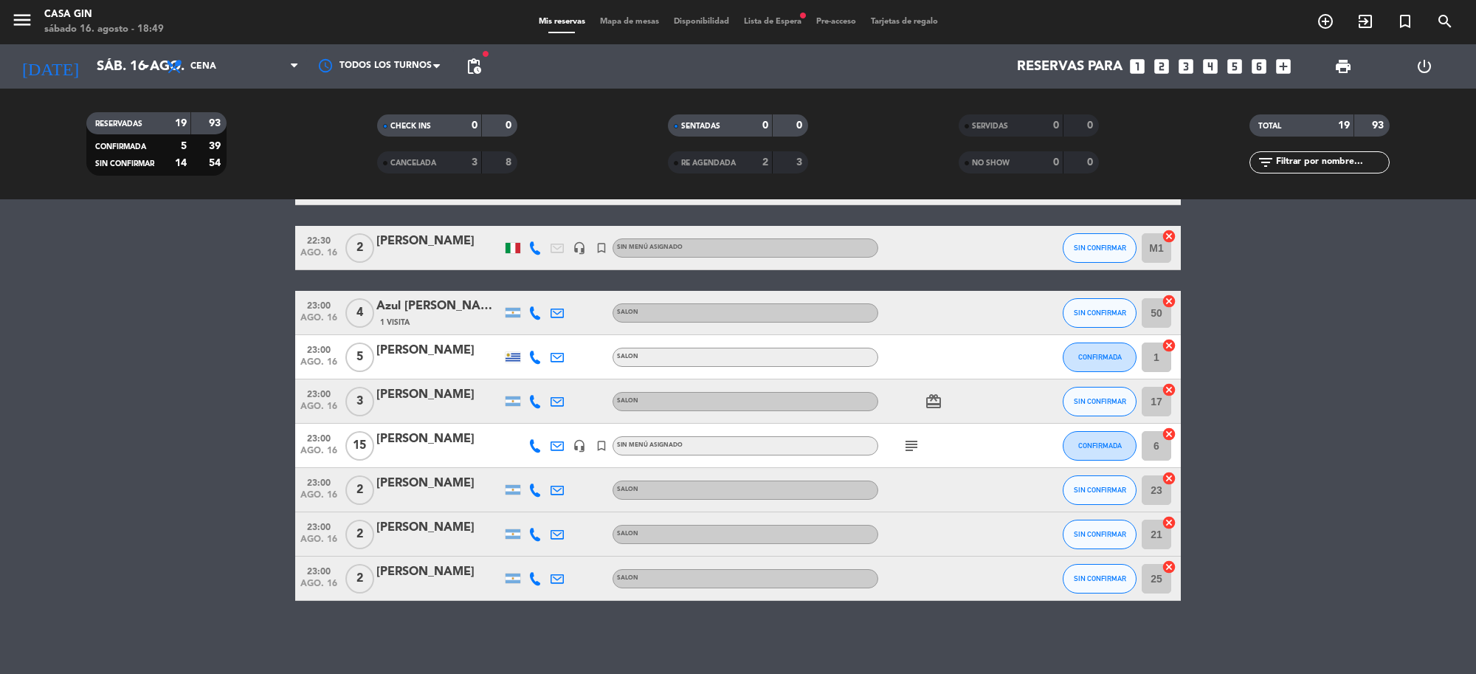
click at [400, 351] on div "[PERSON_NAME]" at bounding box center [438, 350] width 125 height 19
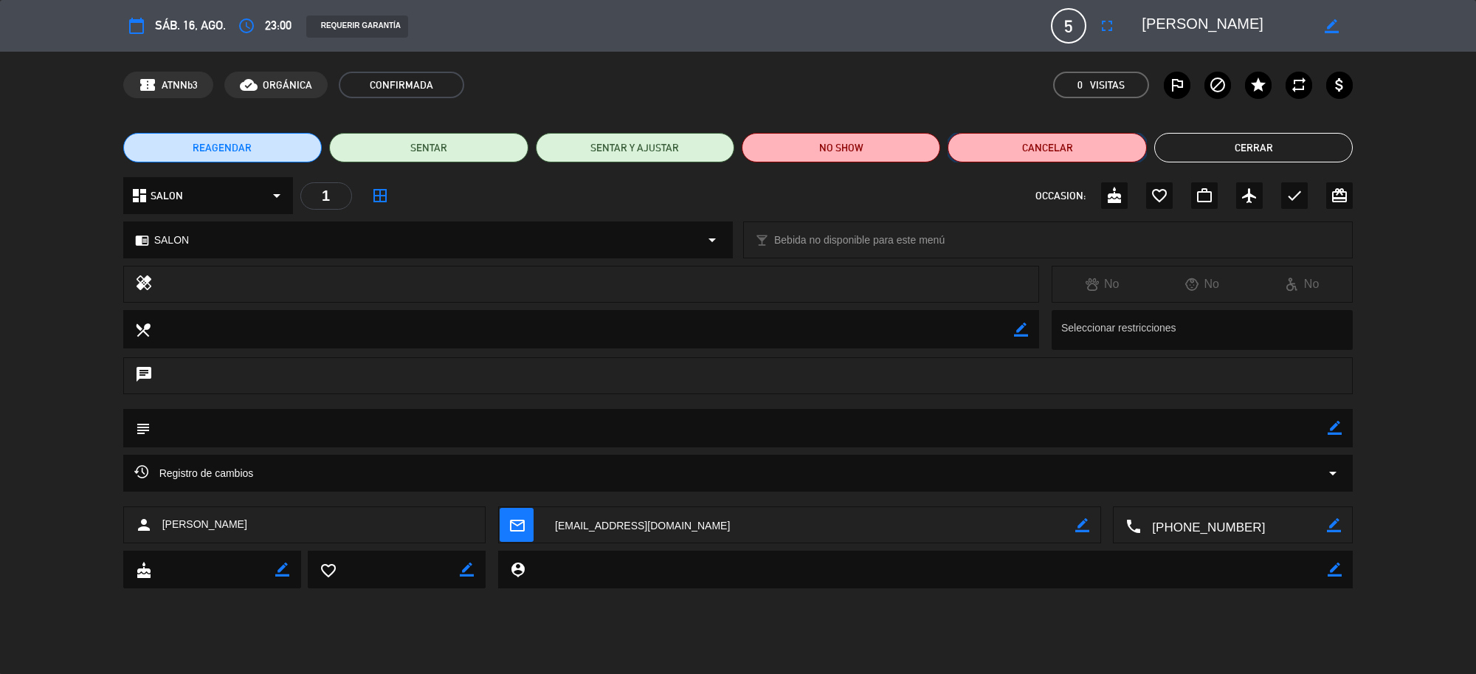
click at [1078, 142] on button "Cancelar" at bounding box center [1047, 148] width 199 height 30
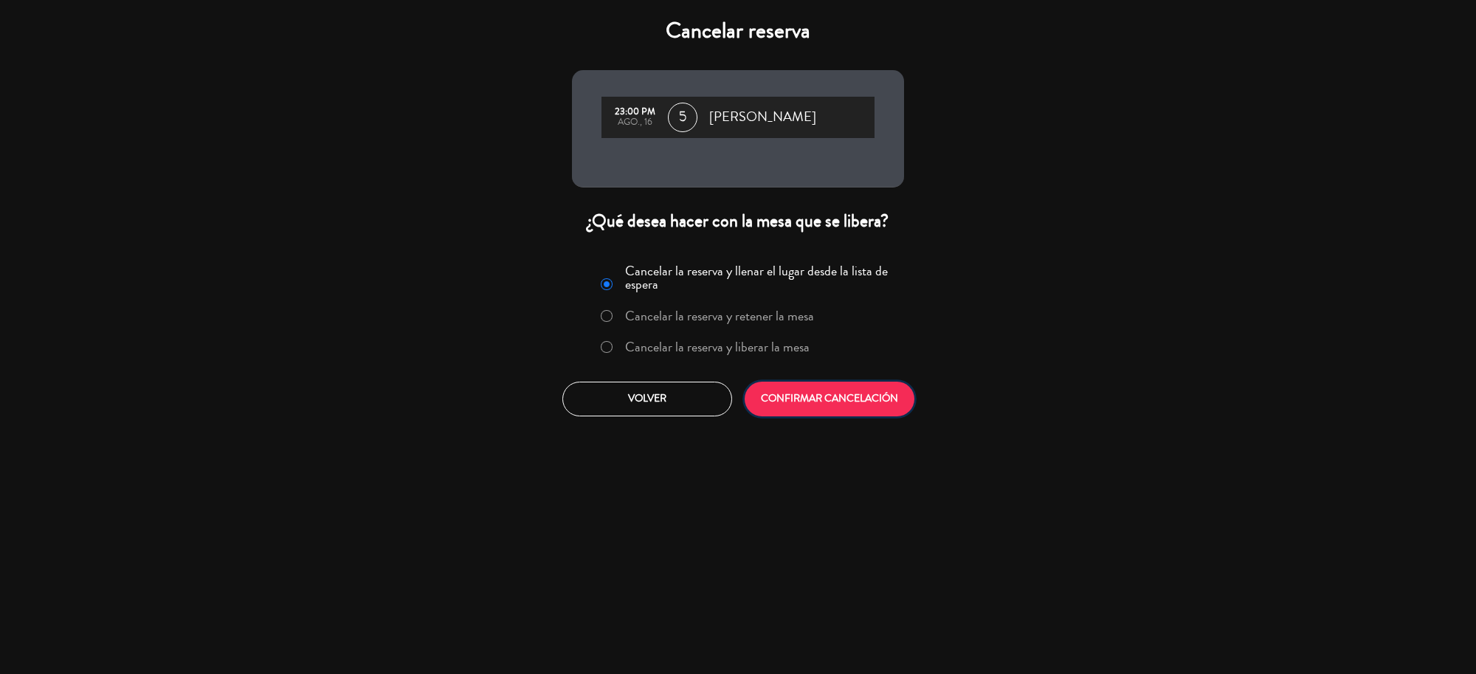
click at [864, 392] on button "CONFIRMAR CANCELACIÓN" at bounding box center [830, 399] width 170 height 35
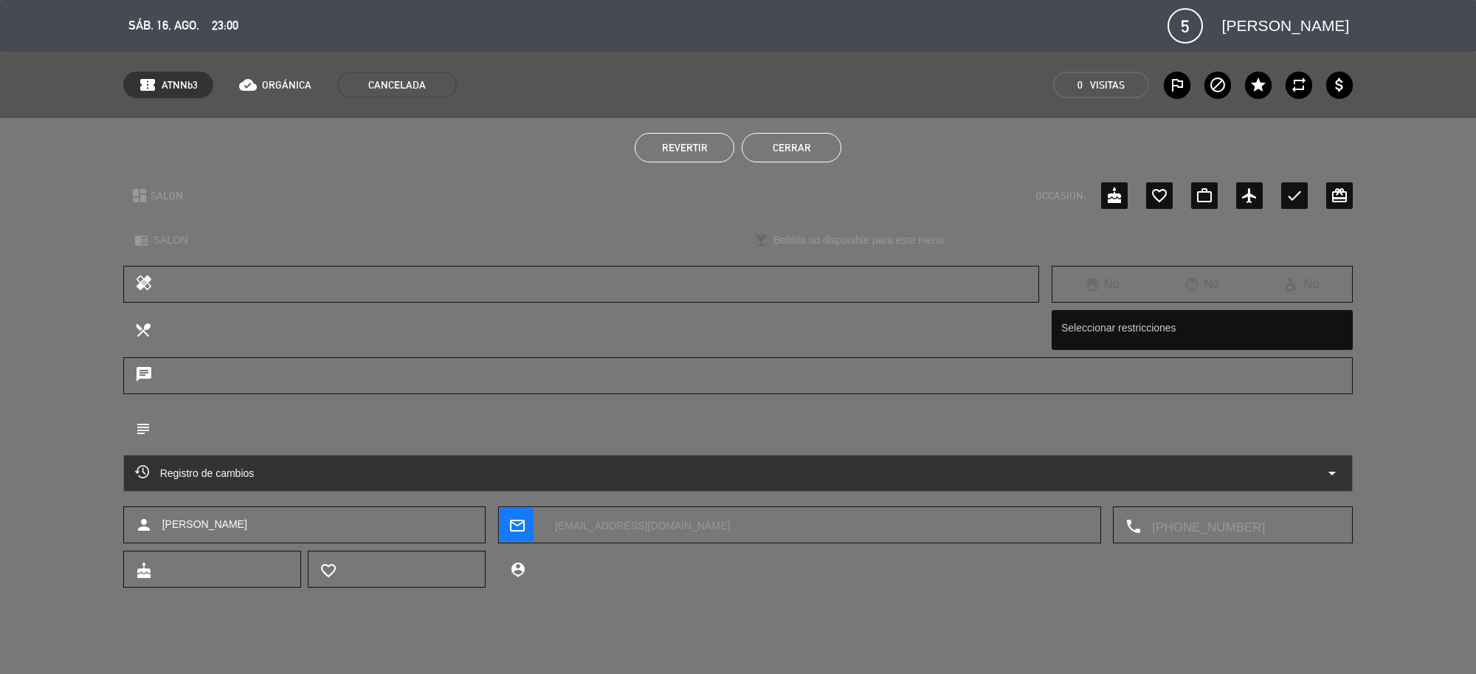
click at [775, 148] on button "Cerrar" at bounding box center [792, 148] width 100 height 30
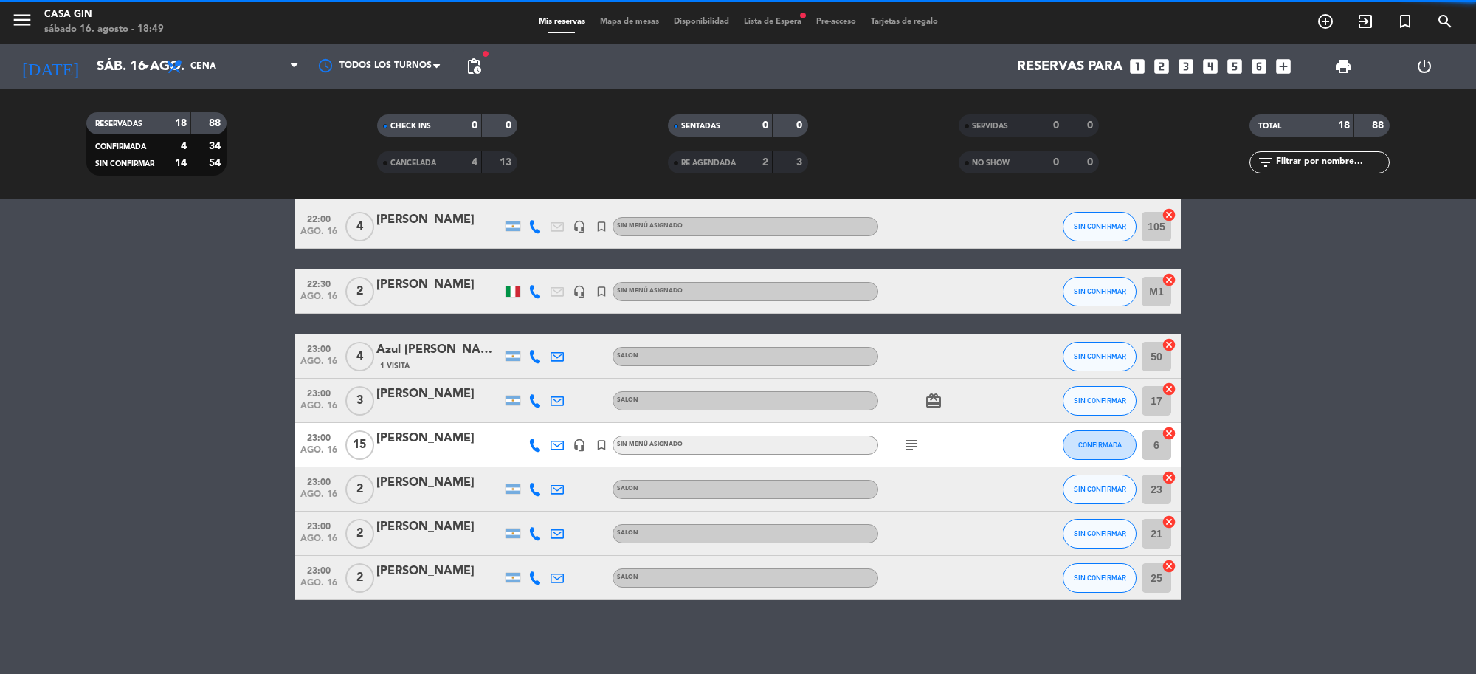
scroll to position [546, 0]
